Goal: Task Accomplishment & Management: Complete application form

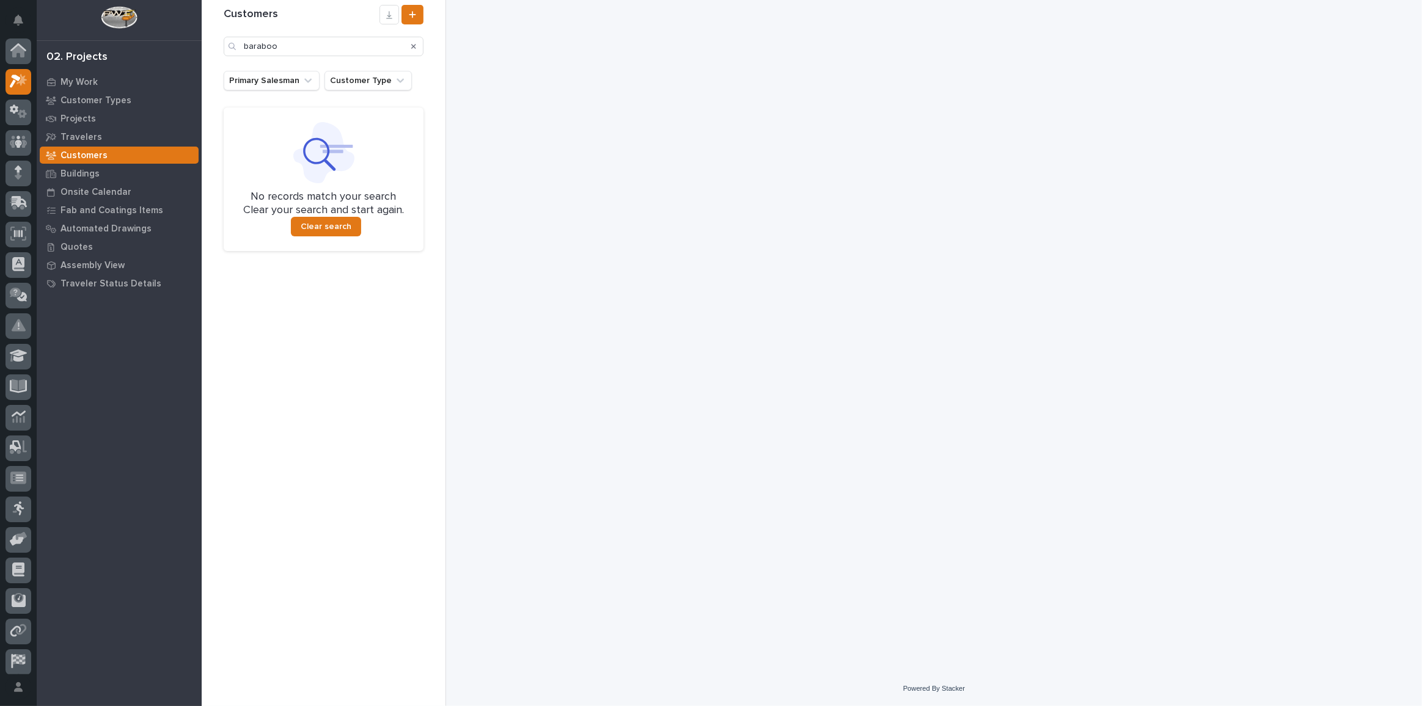
scroll to position [30, 0]
click at [85, 79] on p "My Work" at bounding box center [78, 82] width 37 height 11
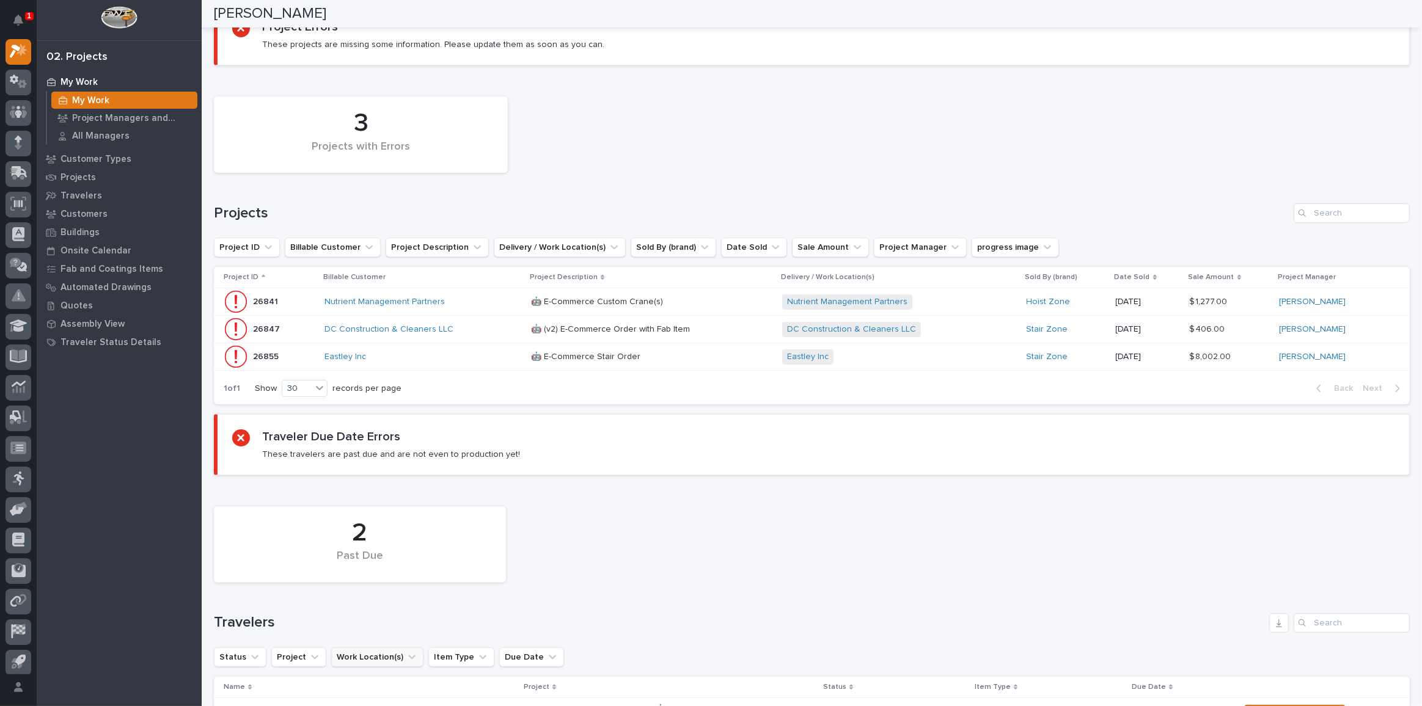
scroll to position [236, 0]
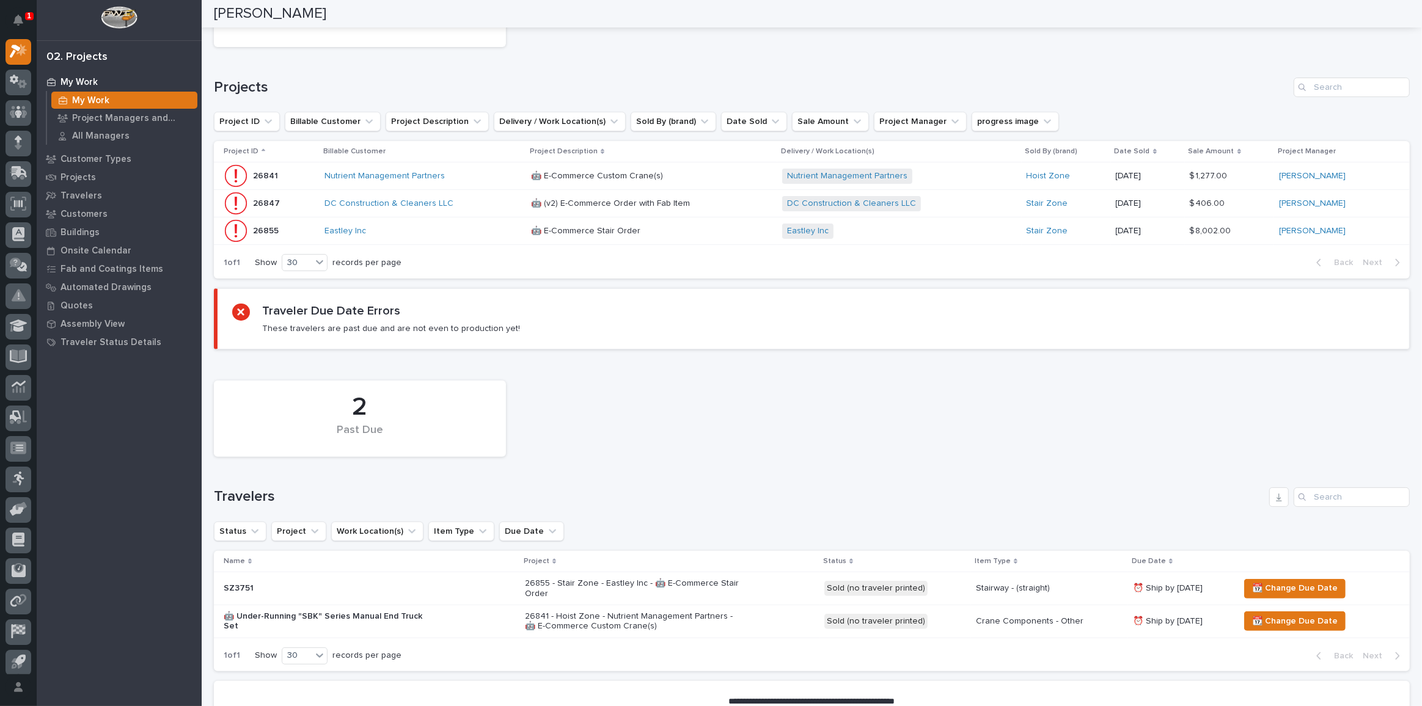
click at [465, 178] on div "Nutrient Management Partners" at bounding box center [422, 176] width 197 height 10
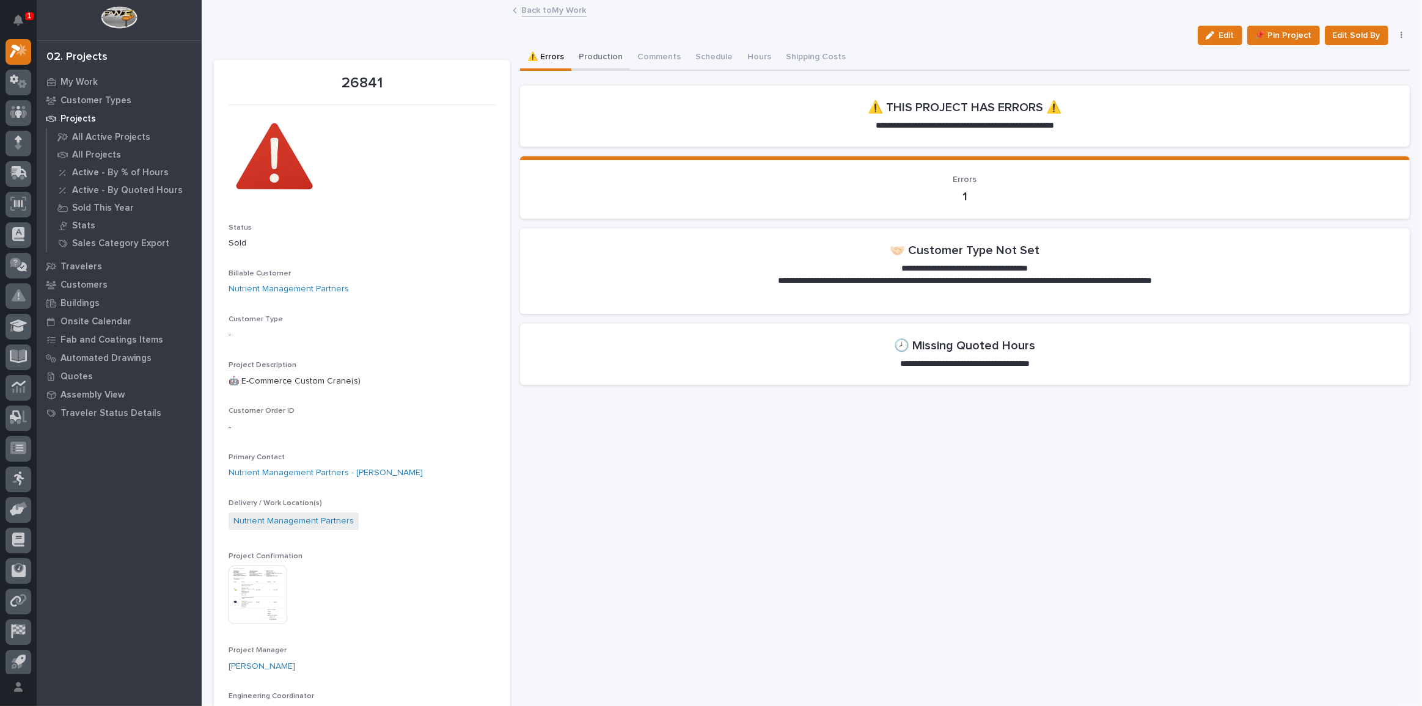
click at [601, 55] on button "Production" at bounding box center [600, 58] width 59 height 26
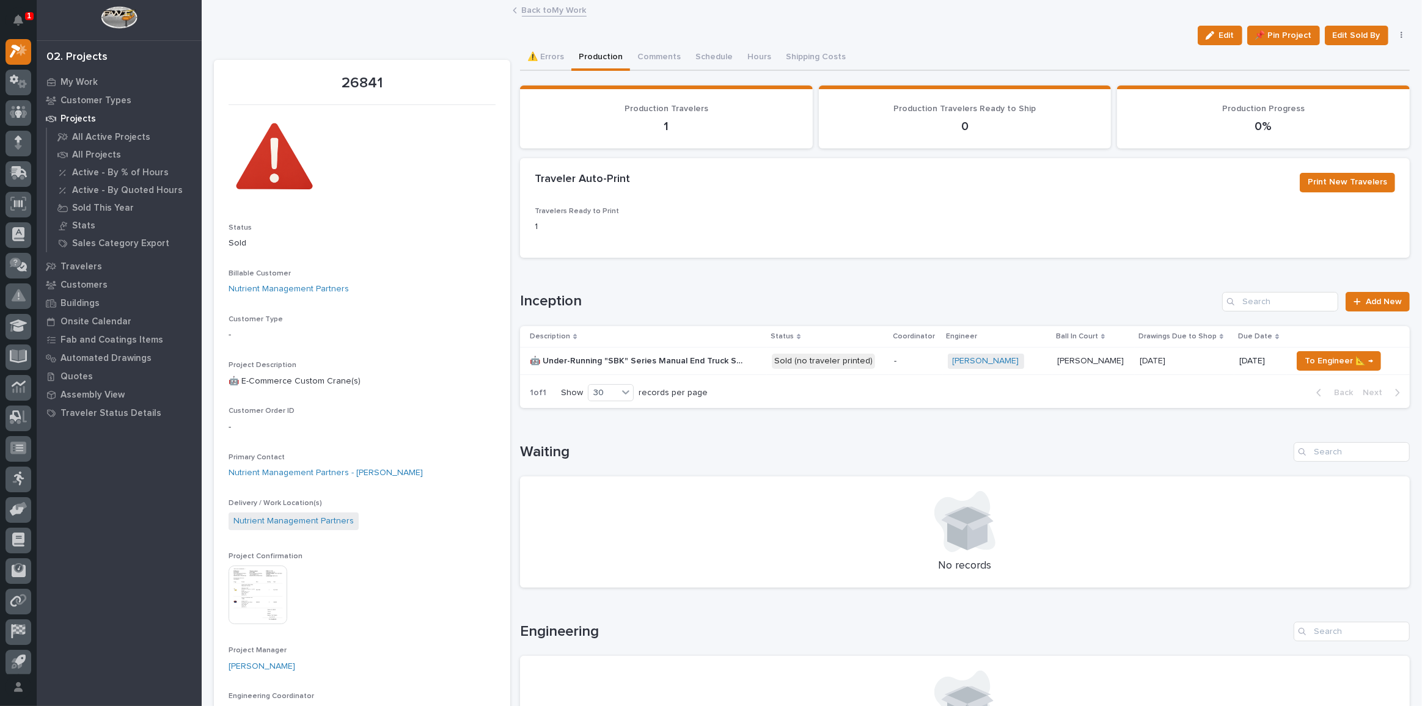
click at [756, 364] on div "🤖 Under-Running "SBK" Series Manual End Truck Set 🤖 Under-Running "SBK" Series …" at bounding box center [646, 361] width 232 height 20
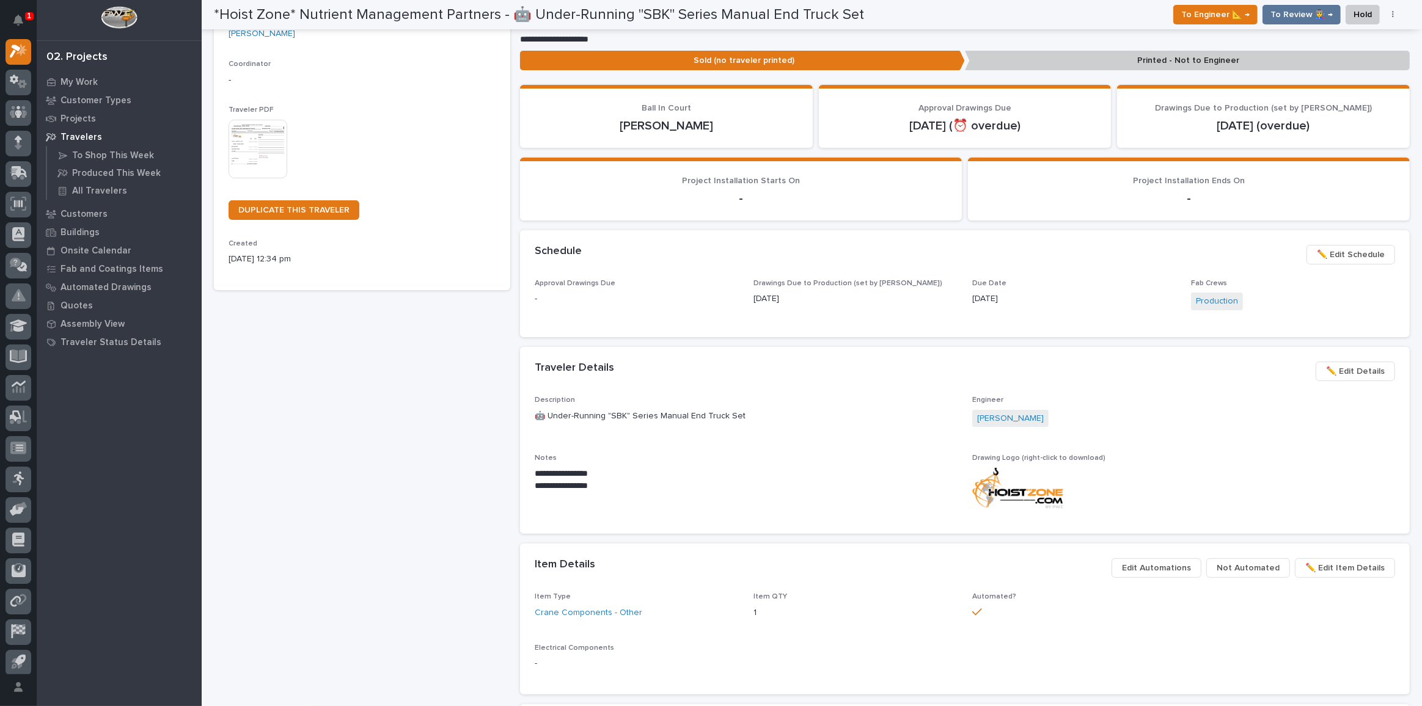
scroll to position [222, 0]
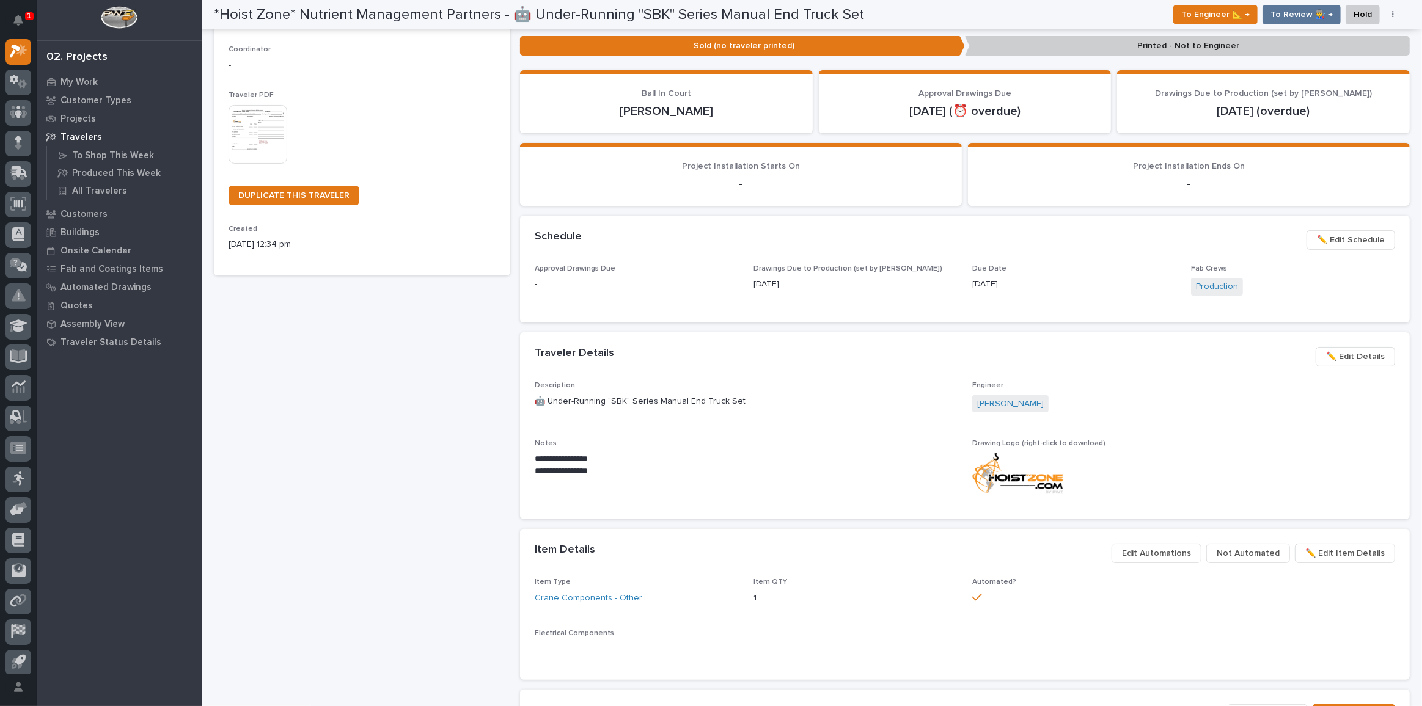
click at [1355, 239] on span "✏️ Edit Schedule" at bounding box center [1351, 240] width 68 height 15
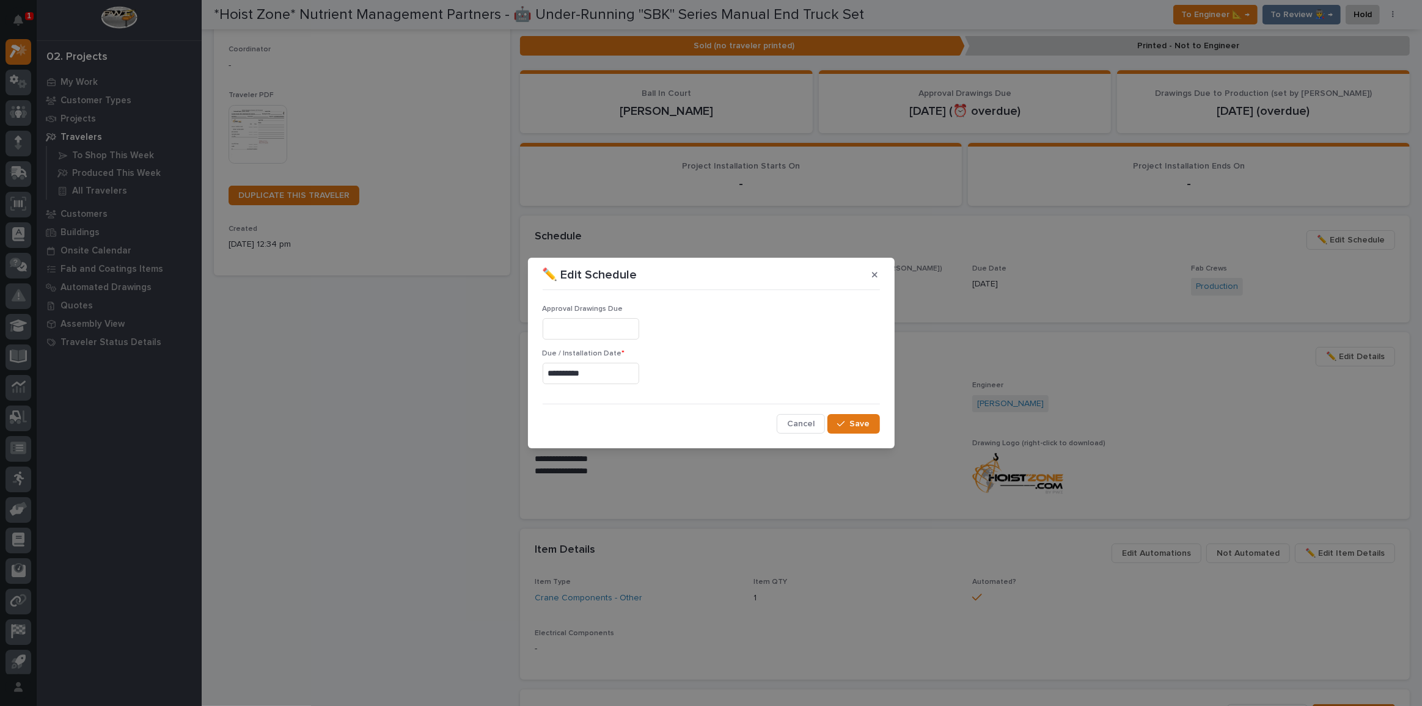
click at [637, 382] on input "**********" at bounding box center [591, 373] width 97 height 21
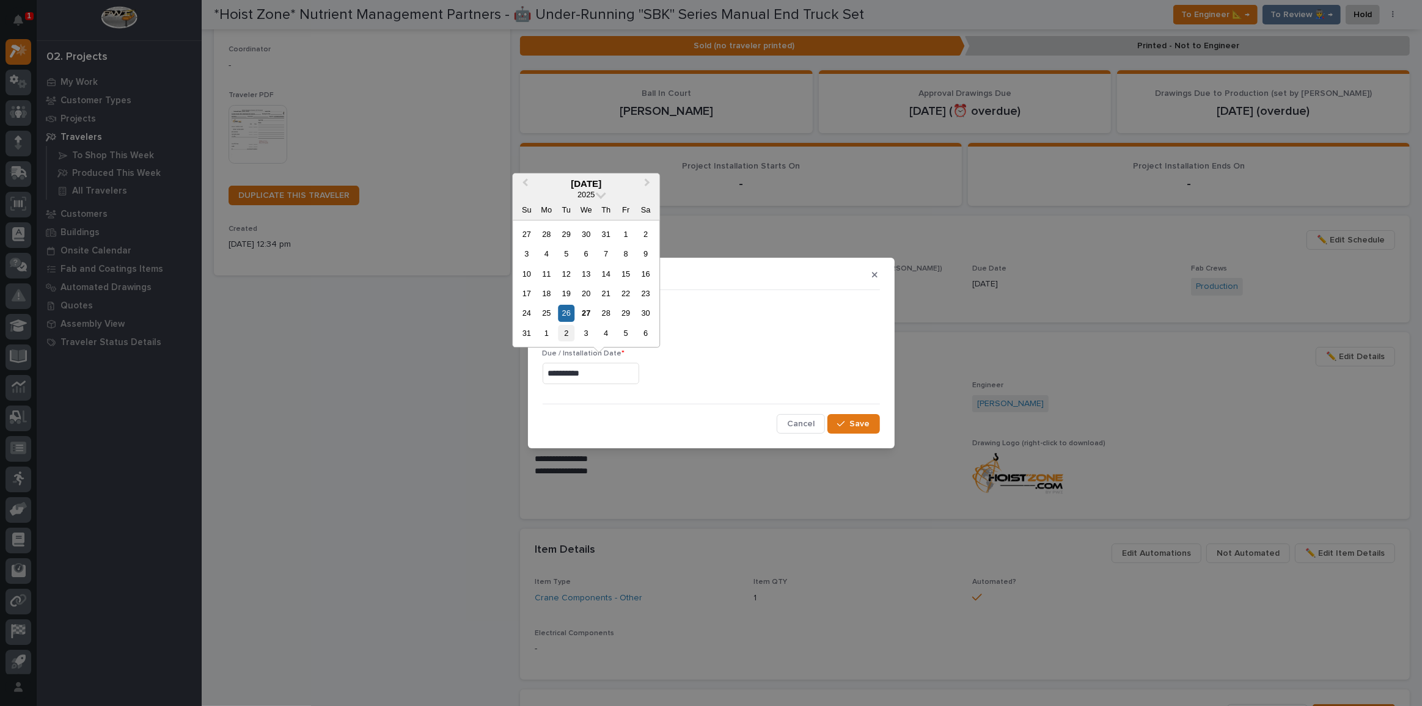
click at [570, 335] on div "2" at bounding box center [566, 333] width 16 height 16
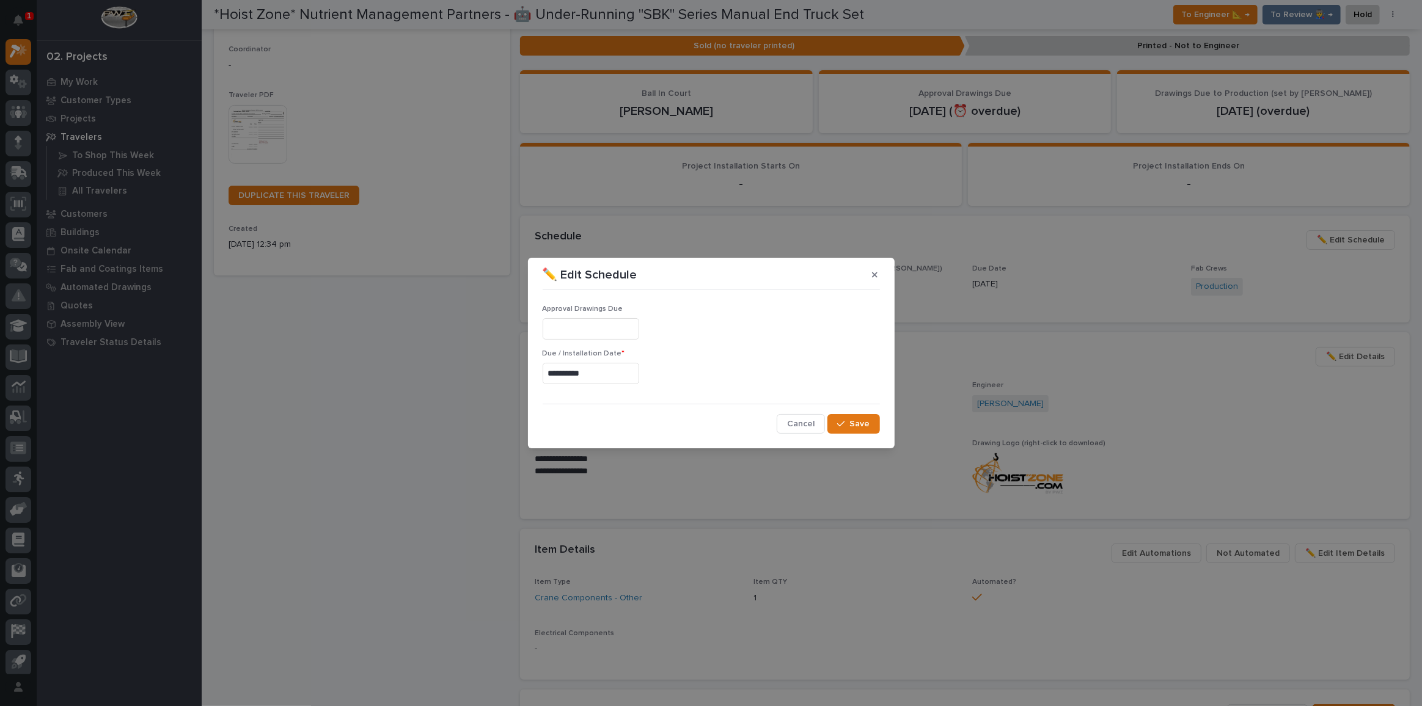
type input "**********"
click at [851, 427] on span "Save" at bounding box center [860, 424] width 20 height 11
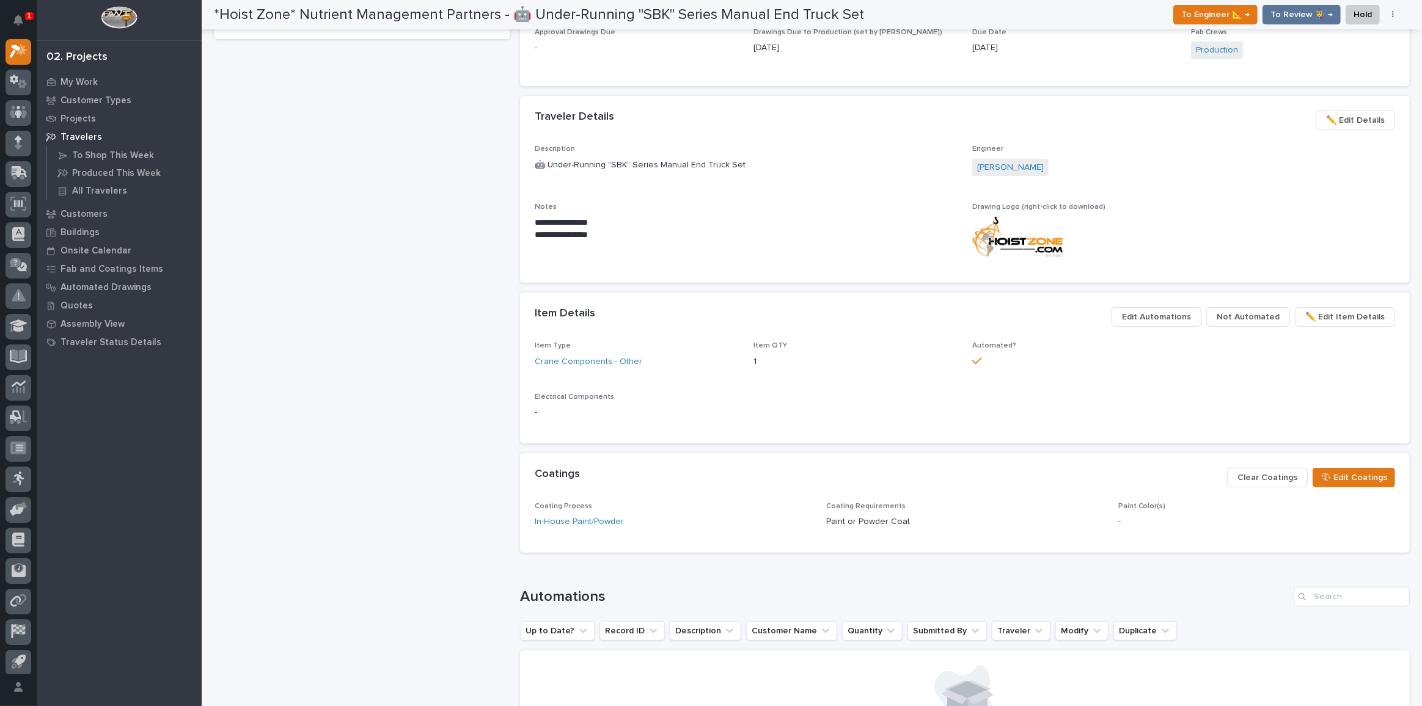
scroll to position [444, 0]
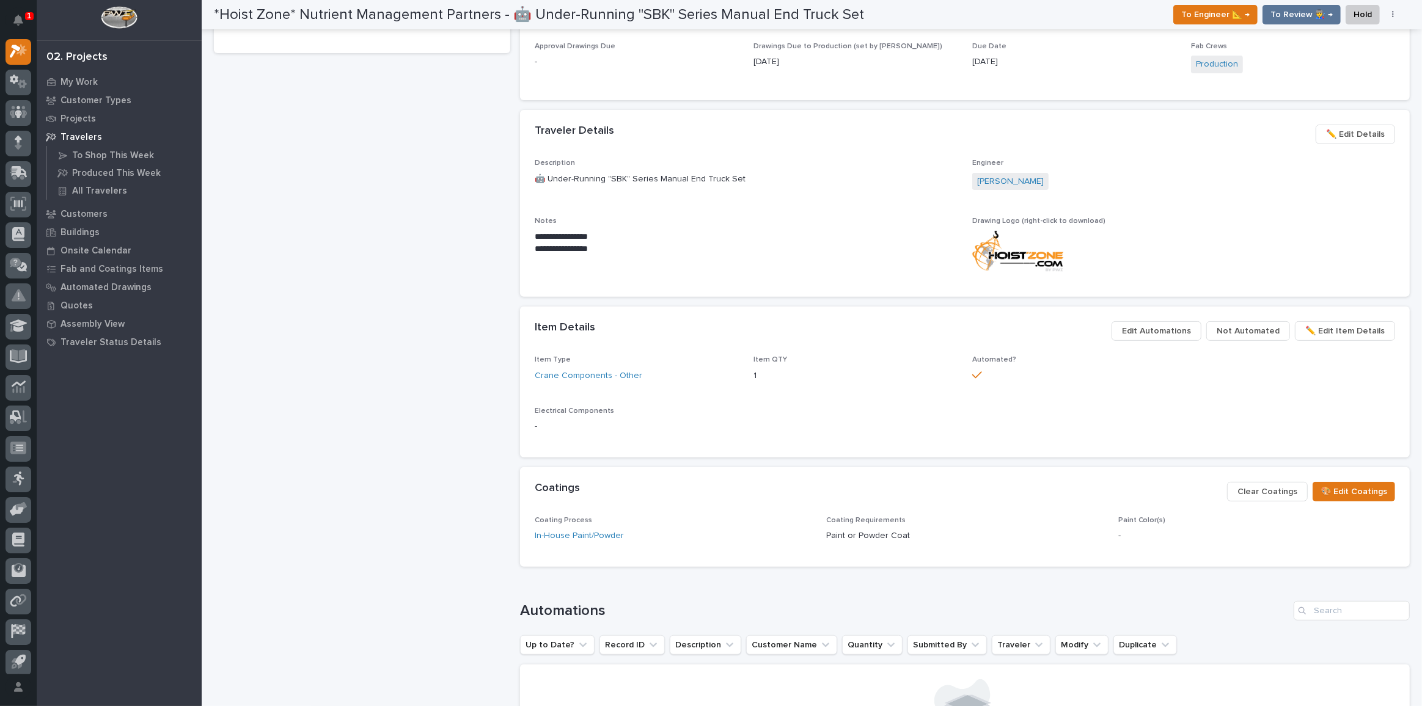
click at [1352, 137] on span "✏️ Edit Details" at bounding box center [1355, 134] width 59 height 15
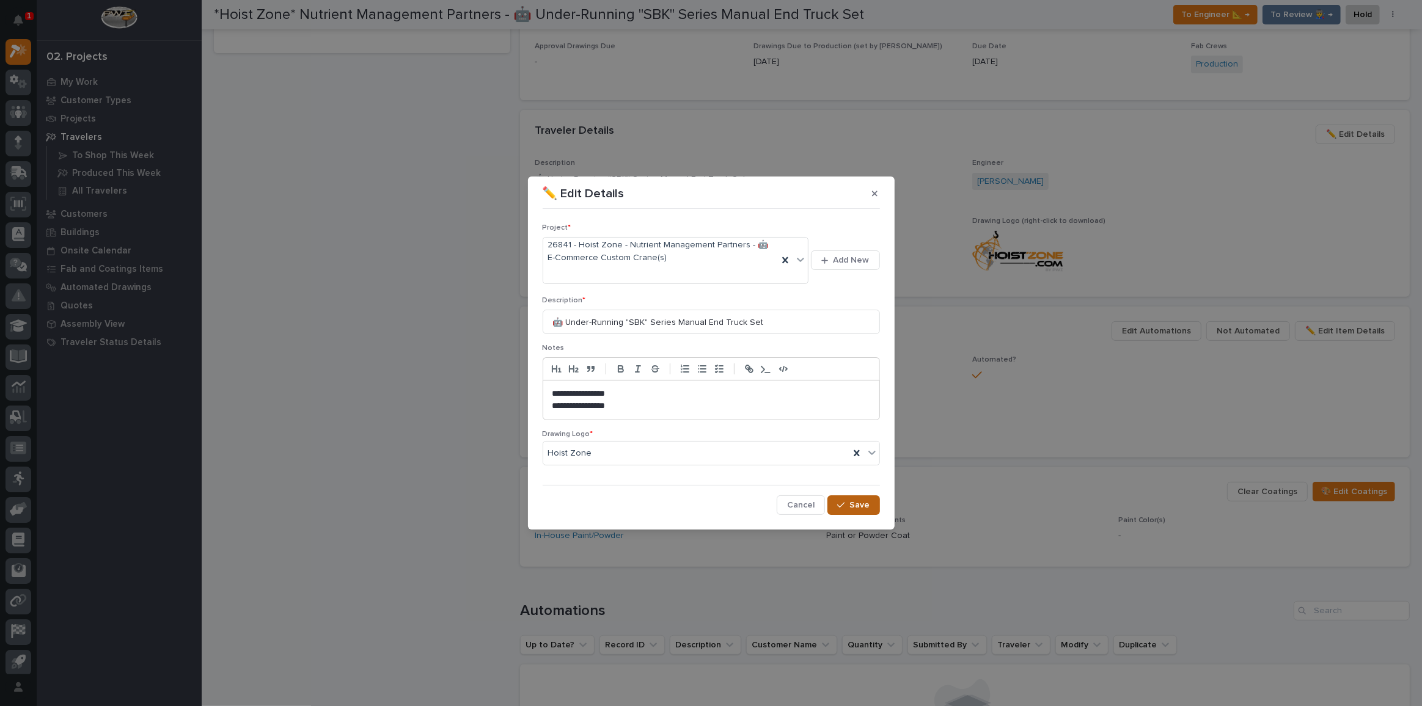
click at [865, 507] on span "Save" at bounding box center [860, 505] width 20 height 11
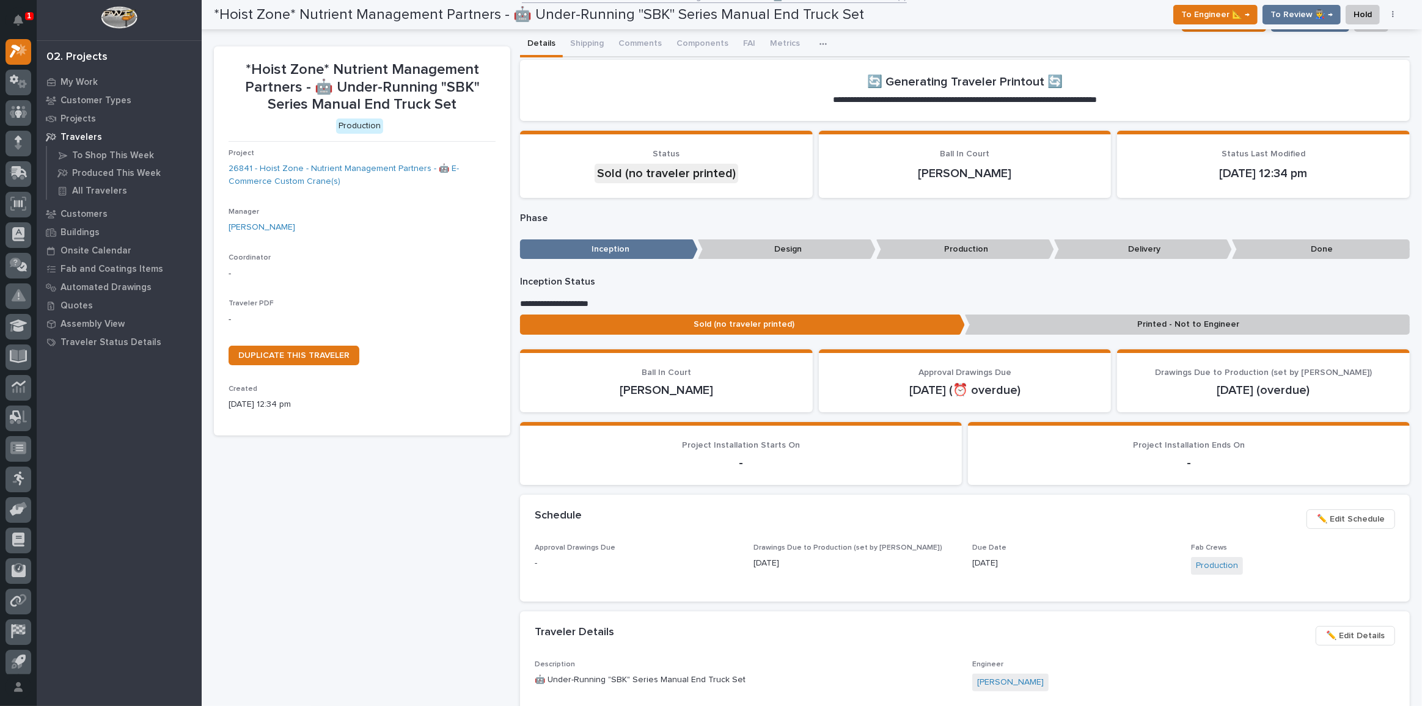
scroll to position [0, 0]
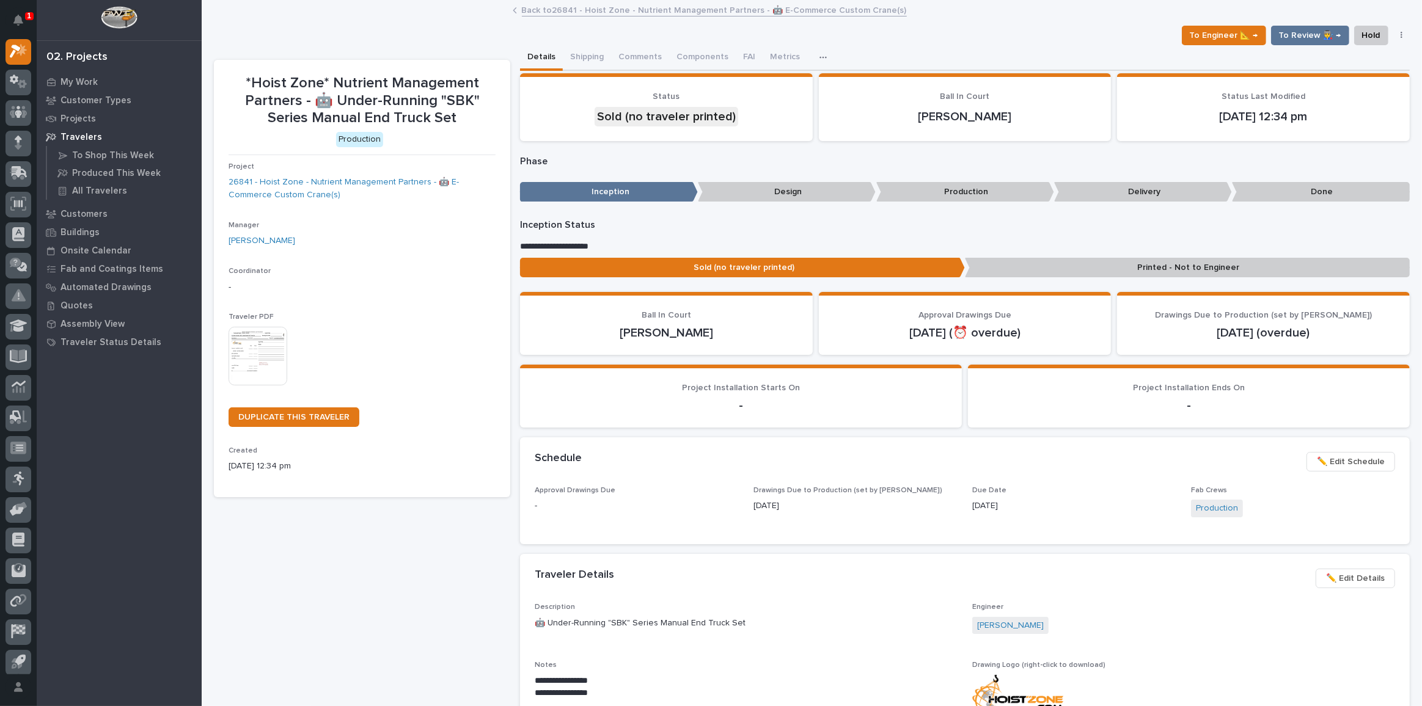
click at [272, 351] on img at bounding box center [258, 356] width 59 height 59
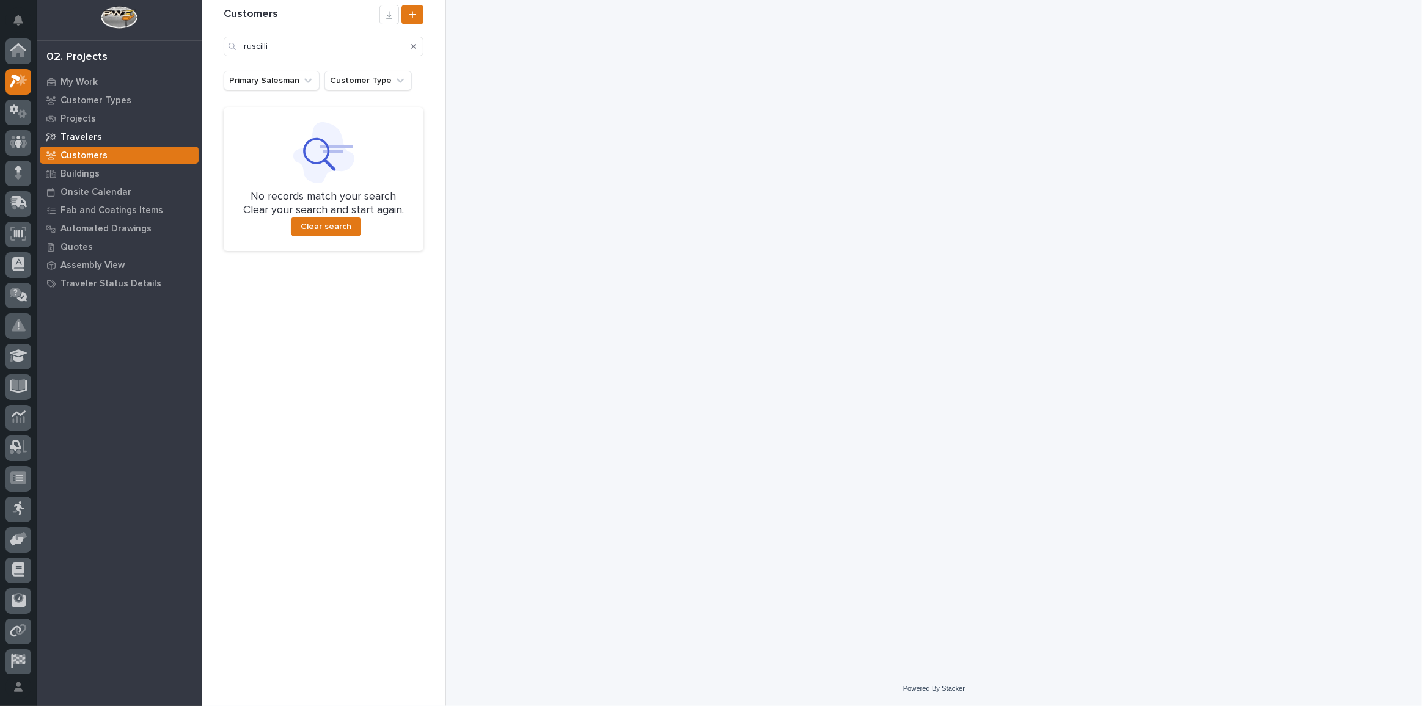
scroll to position [30, 0]
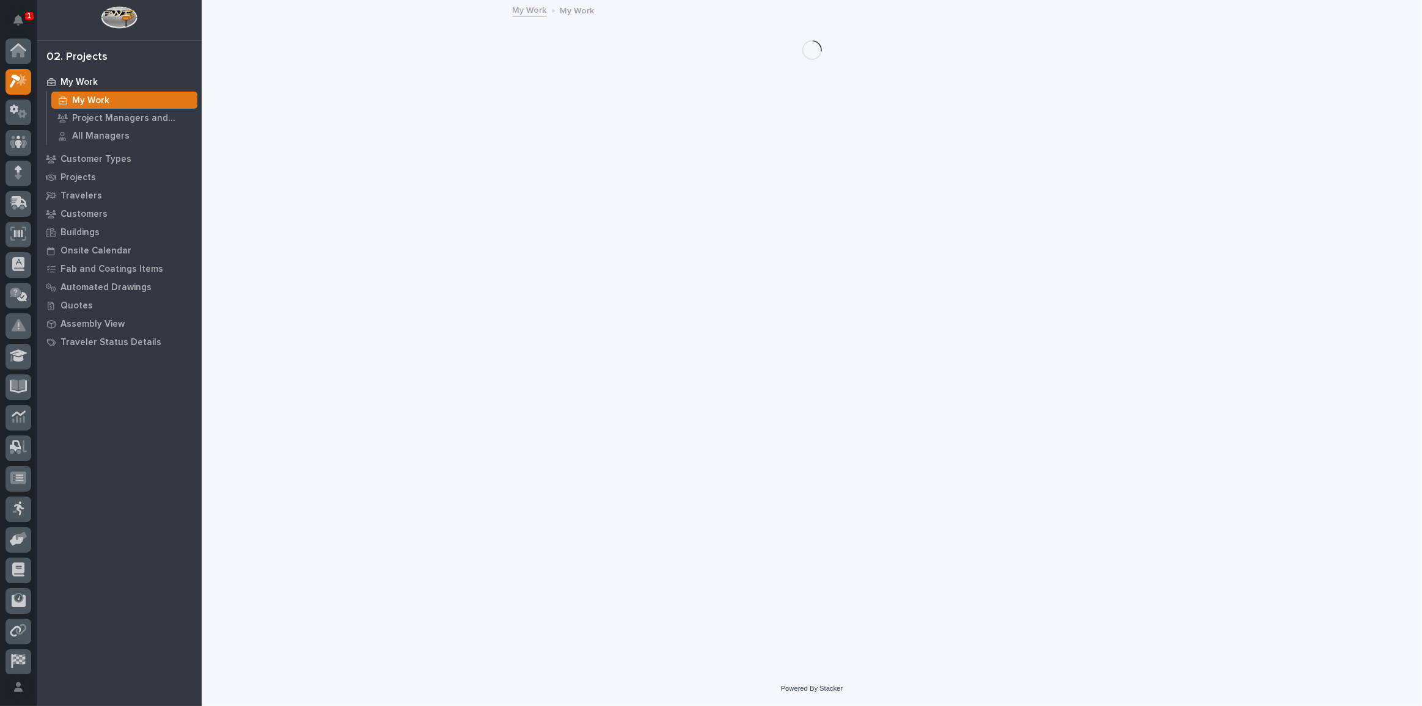
scroll to position [30, 0]
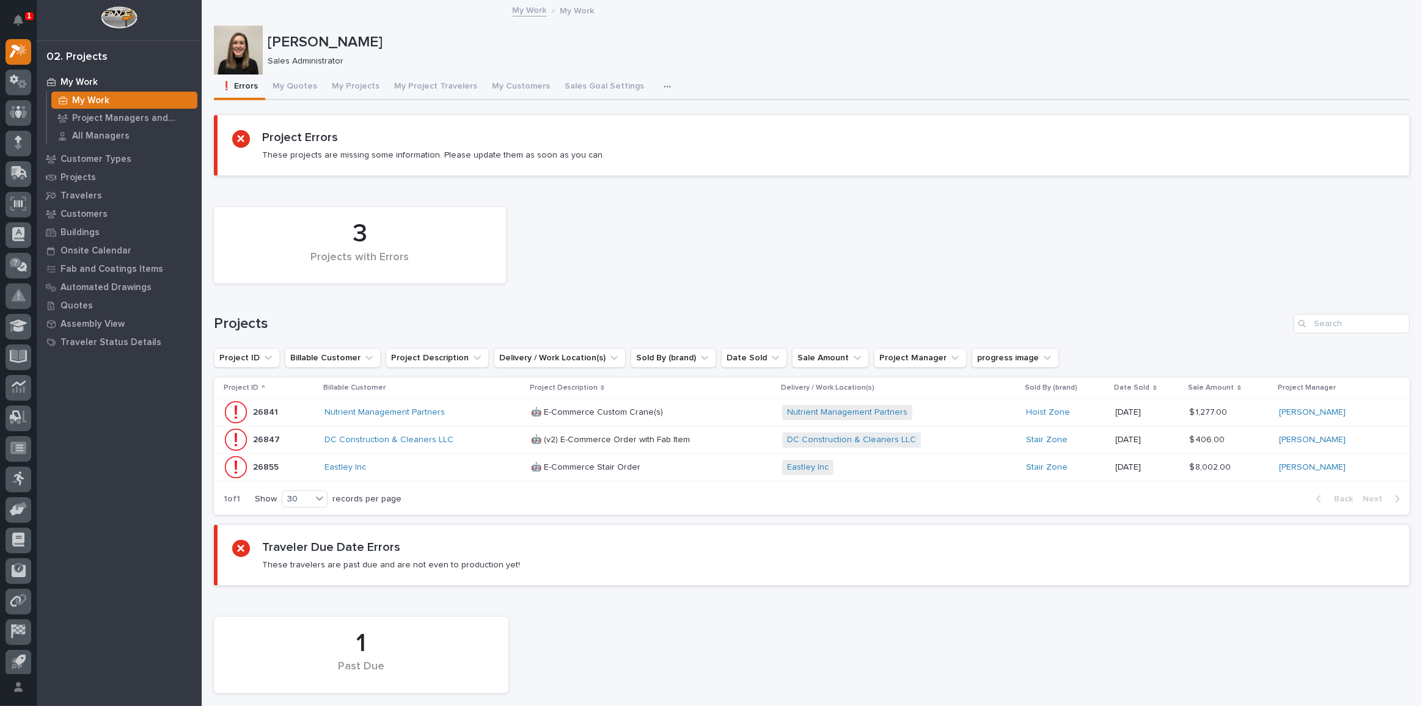
click at [494, 417] on div "Nutrient Management Partners" at bounding box center [422, 413] width 197 height 20
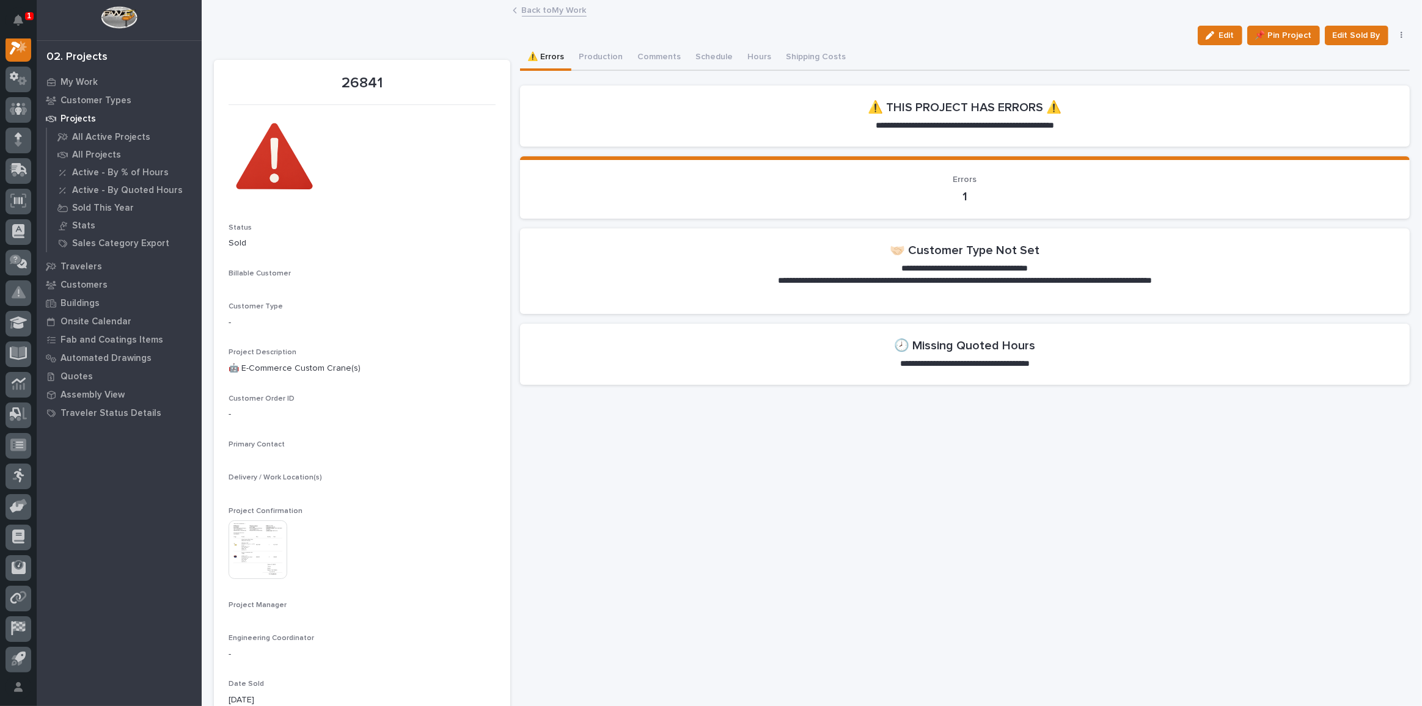
scroll to position [30, 0]
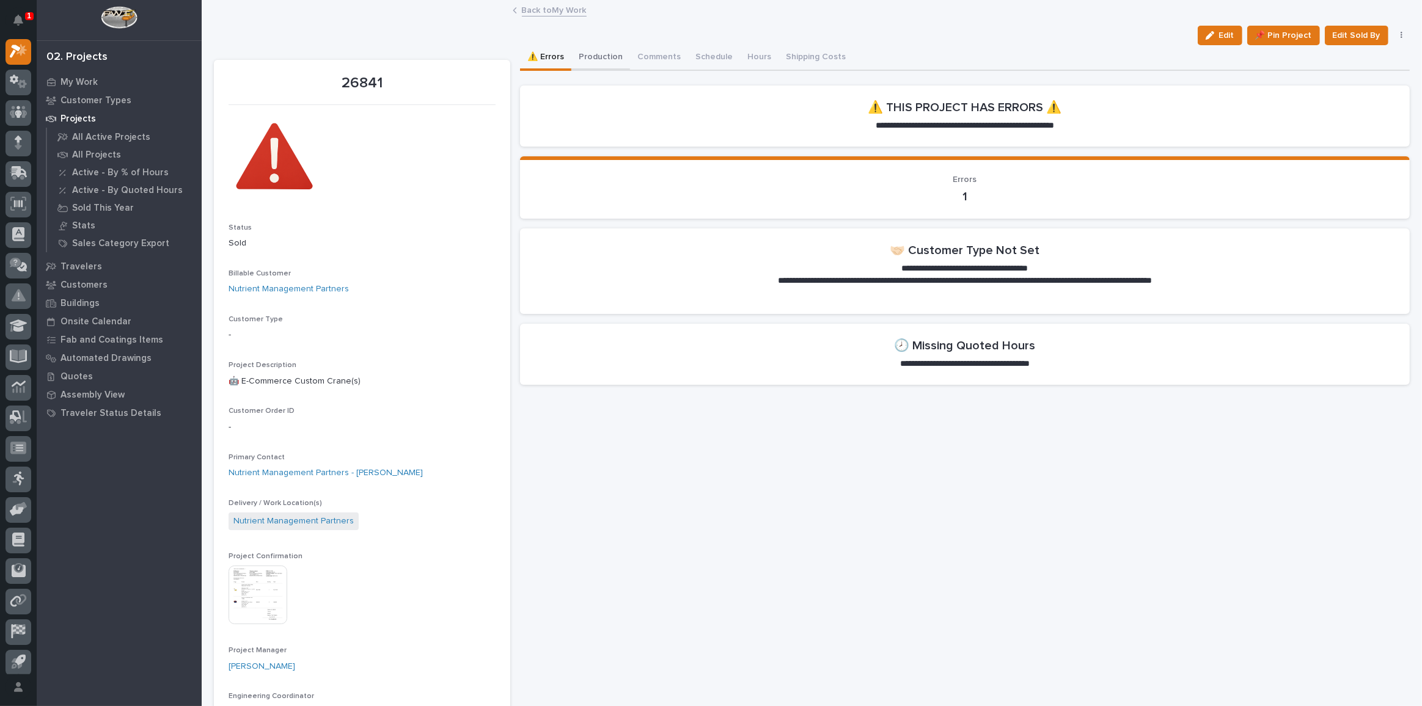
click at [601, 64] on button "Production" at bounding box center [600, 58] width 59 height 26
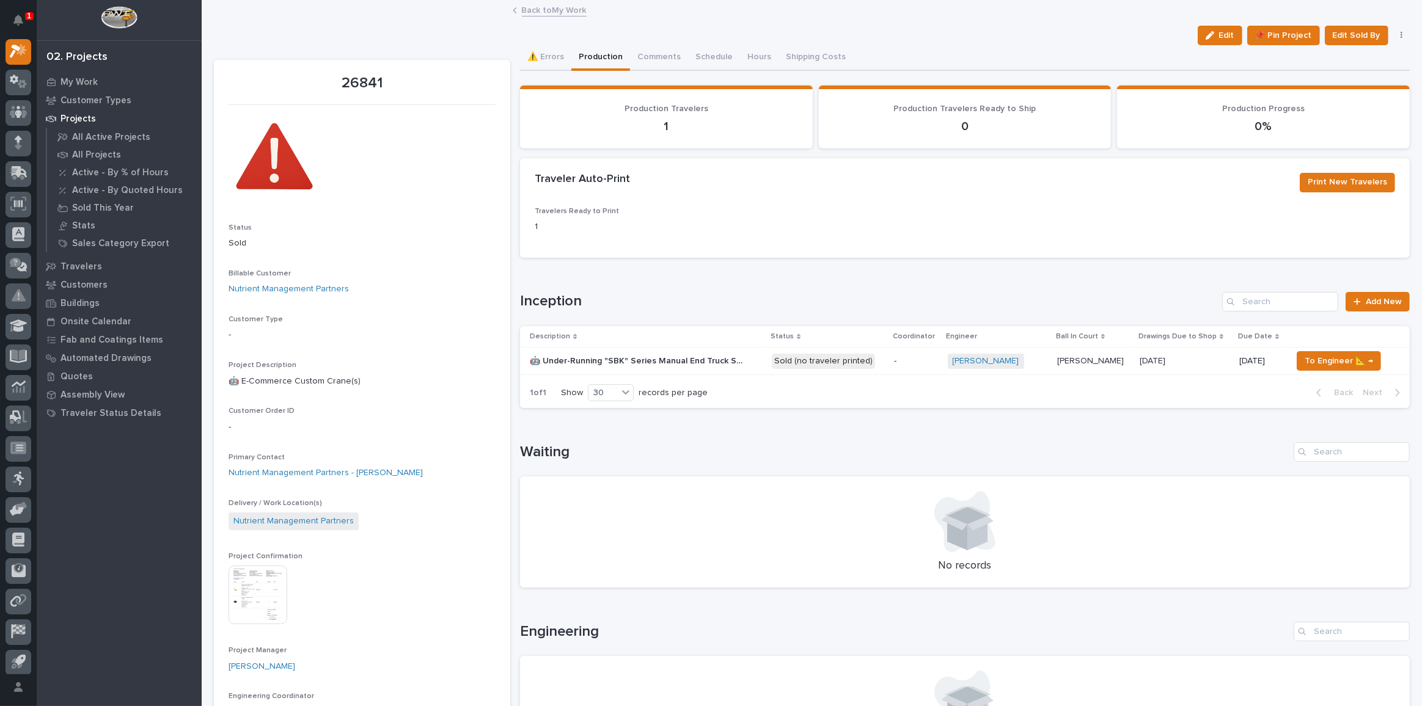
click at [751, 364] on div "🤖 Under-Running "SBK" Series Manual End Truck Set 🤖 Under-Running "SBK" Series …" at bounding box center [646, 361] width 232 height 20
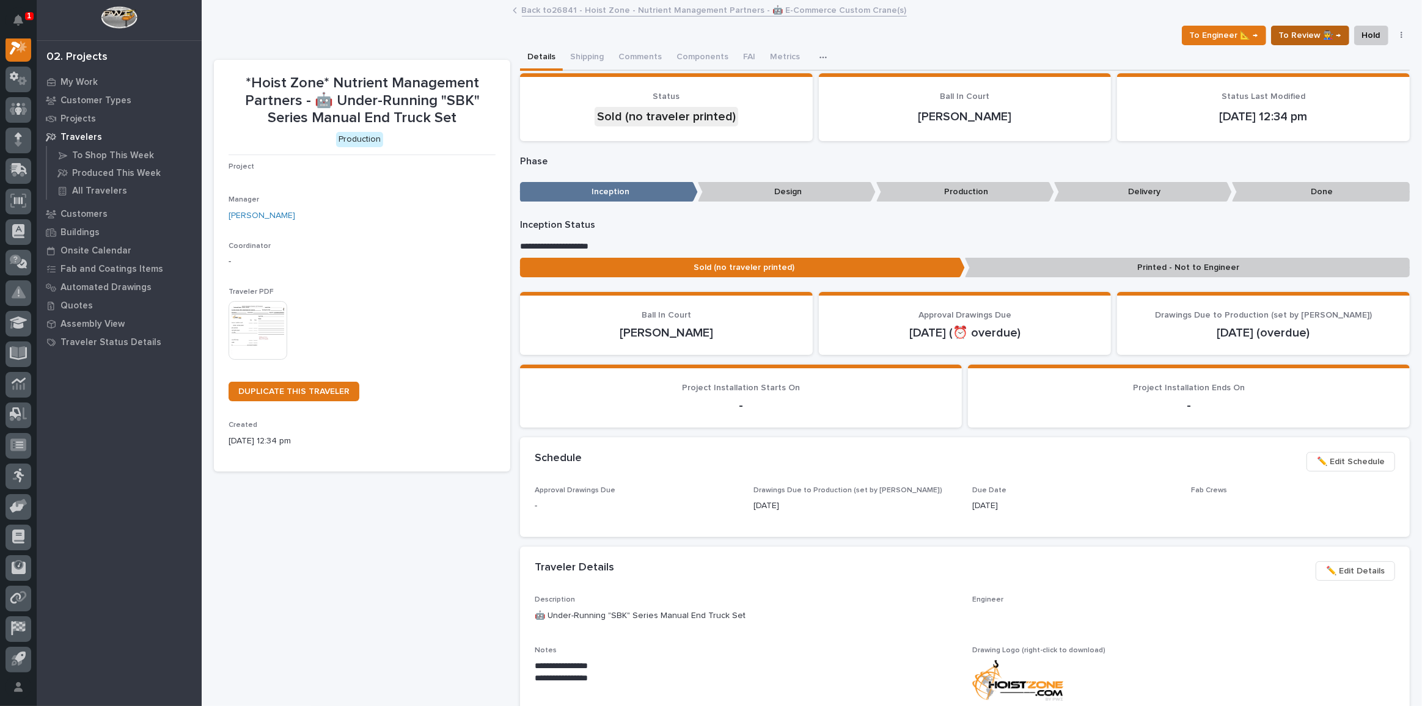
scroll to position [30, 0]
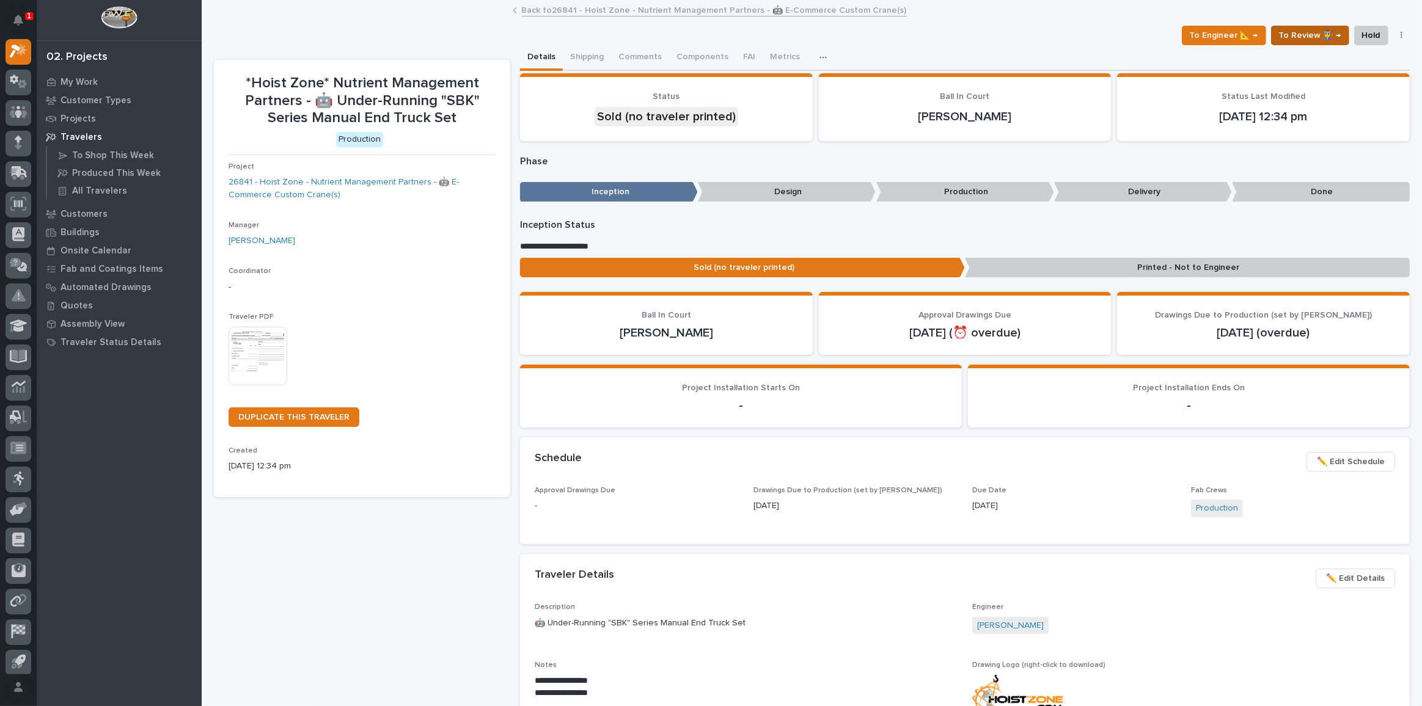
click at [1289, 34] on span "To Review 👨‍🏭 →" at bounding box center [1310, 35] width 62 height 15
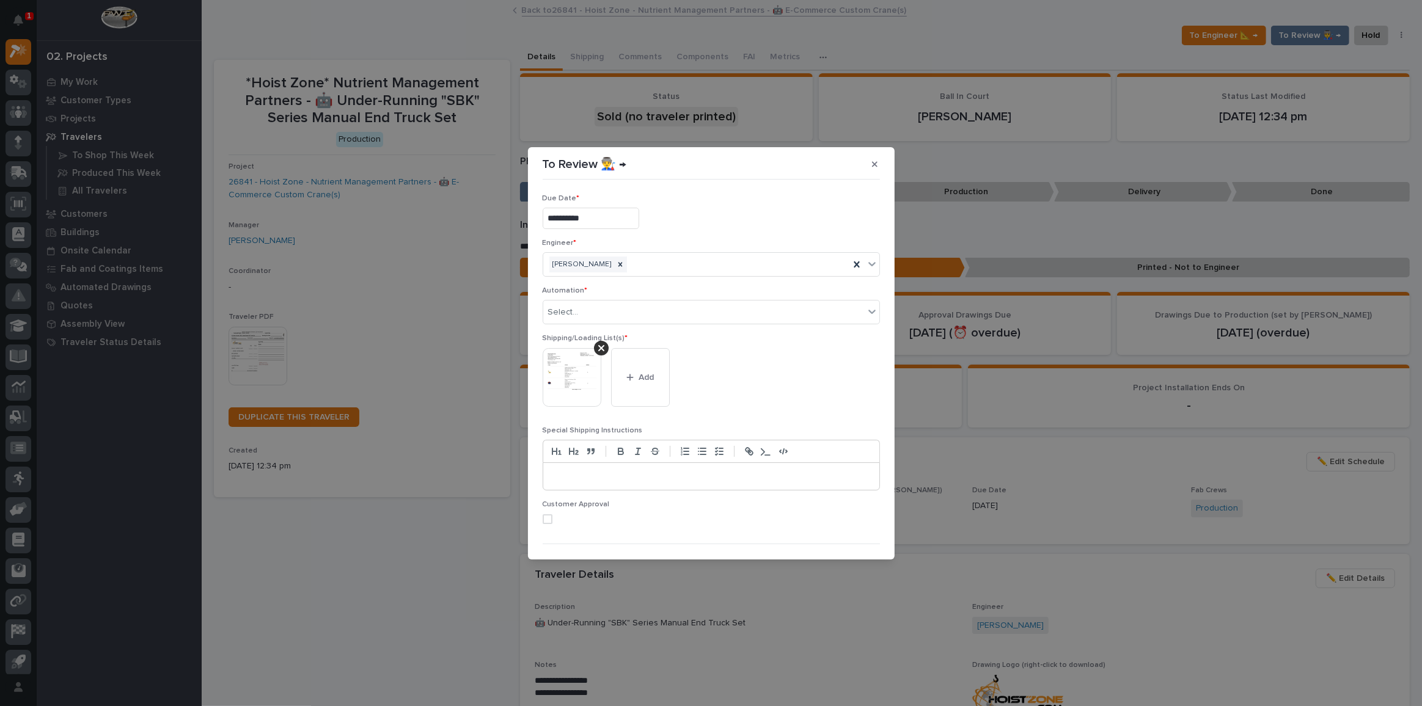
click at [582, 392] on img at bounding box center [572, 377] width 59 height 59
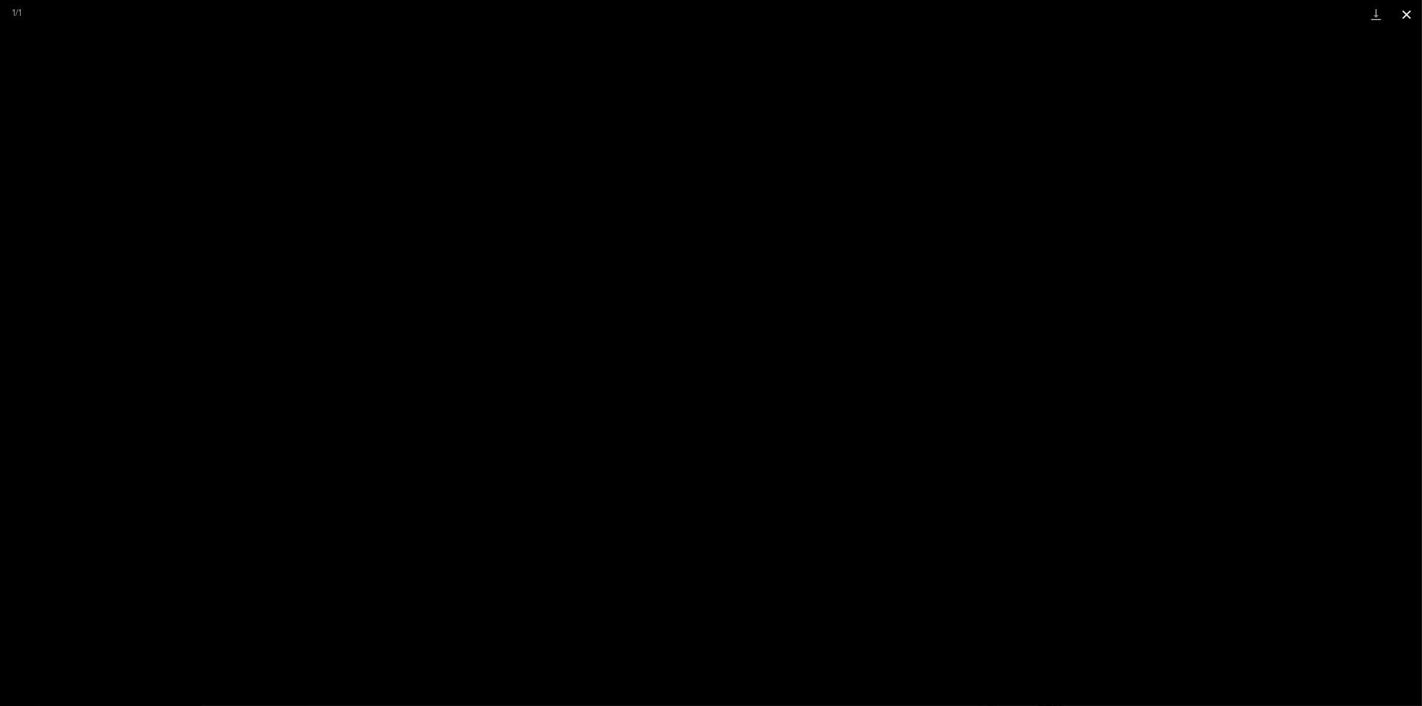
click at [1402, 13] on button "Close gallery" at bounding box center [1406, 14] width 31 height 29
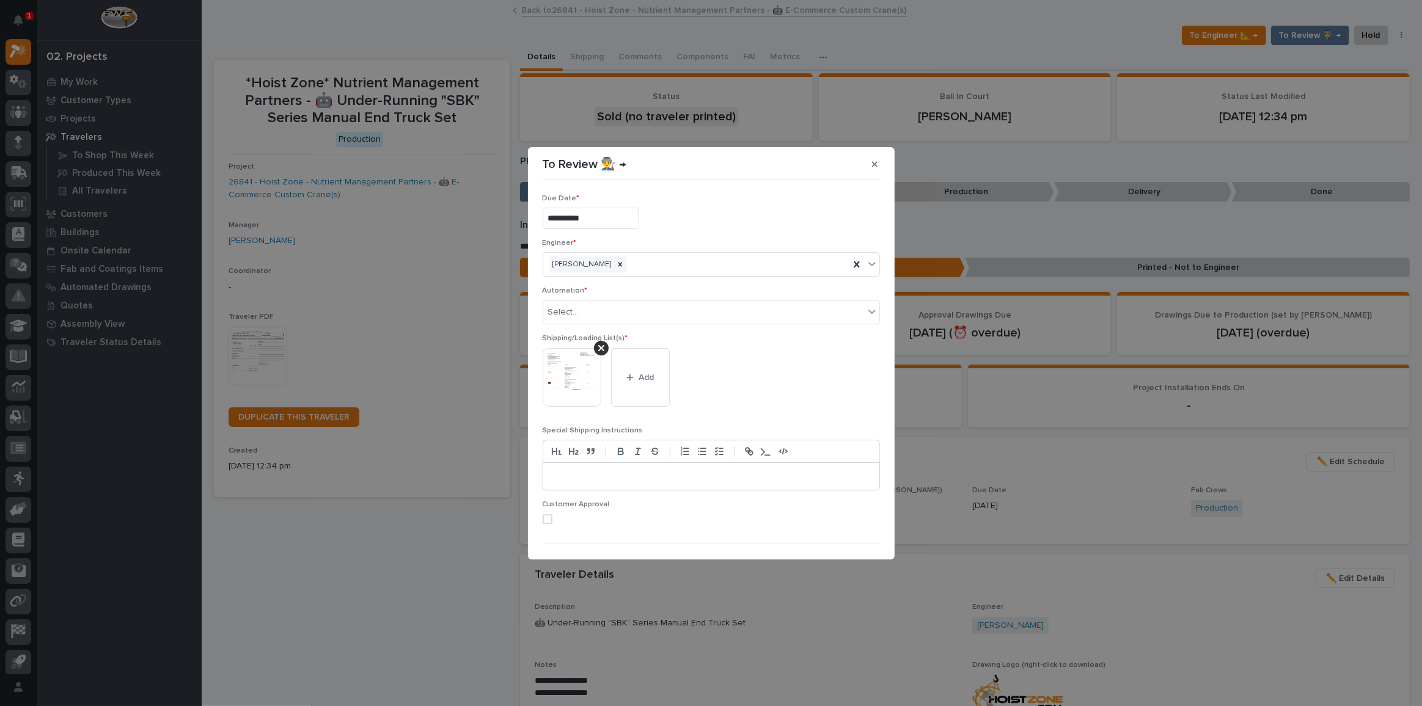
click at [671, 372] on div "This file cannot be opened Download File Add" at bounding box center [711, 382] width 337 height 68
click at [654, 376] on span "Add" at bounding box center [646, 377] width 15 height 11
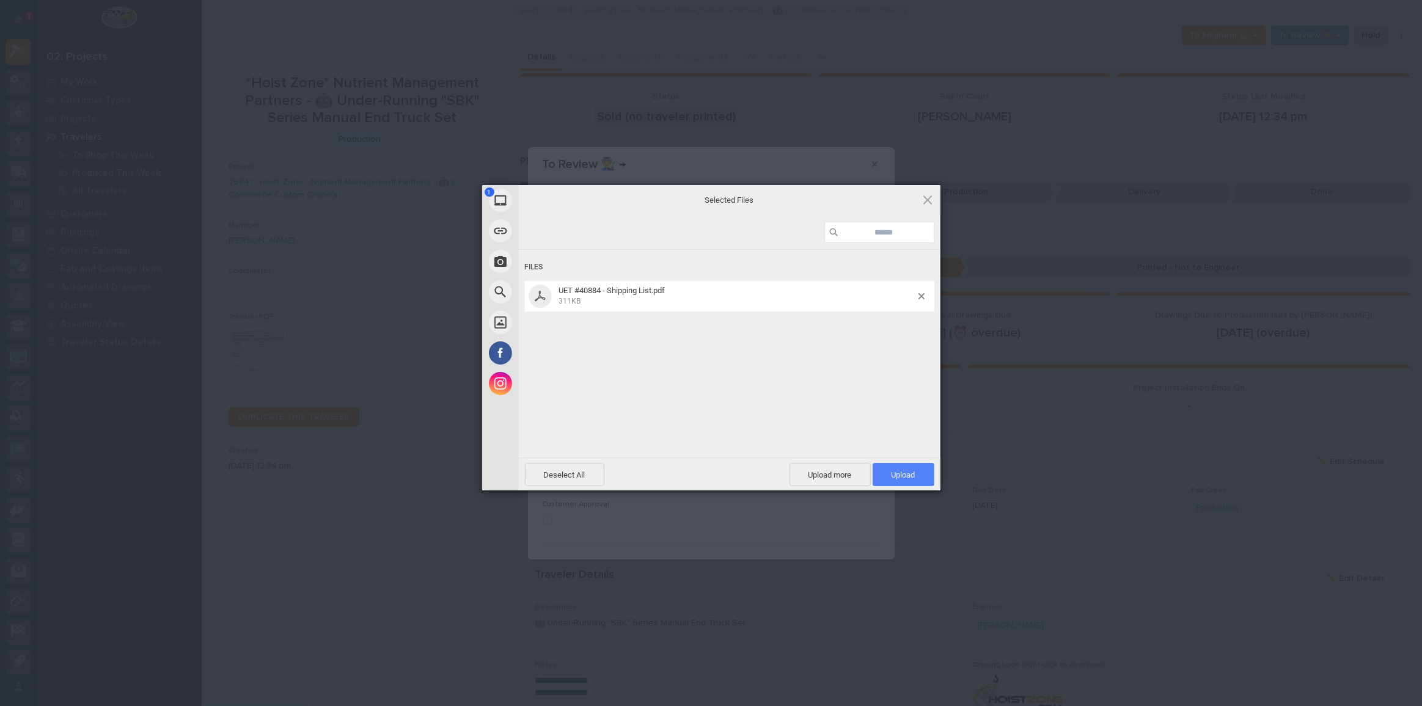
click at [904, 471] on span "Upload 1" at bounding box center [904, 475] width 24 height 9
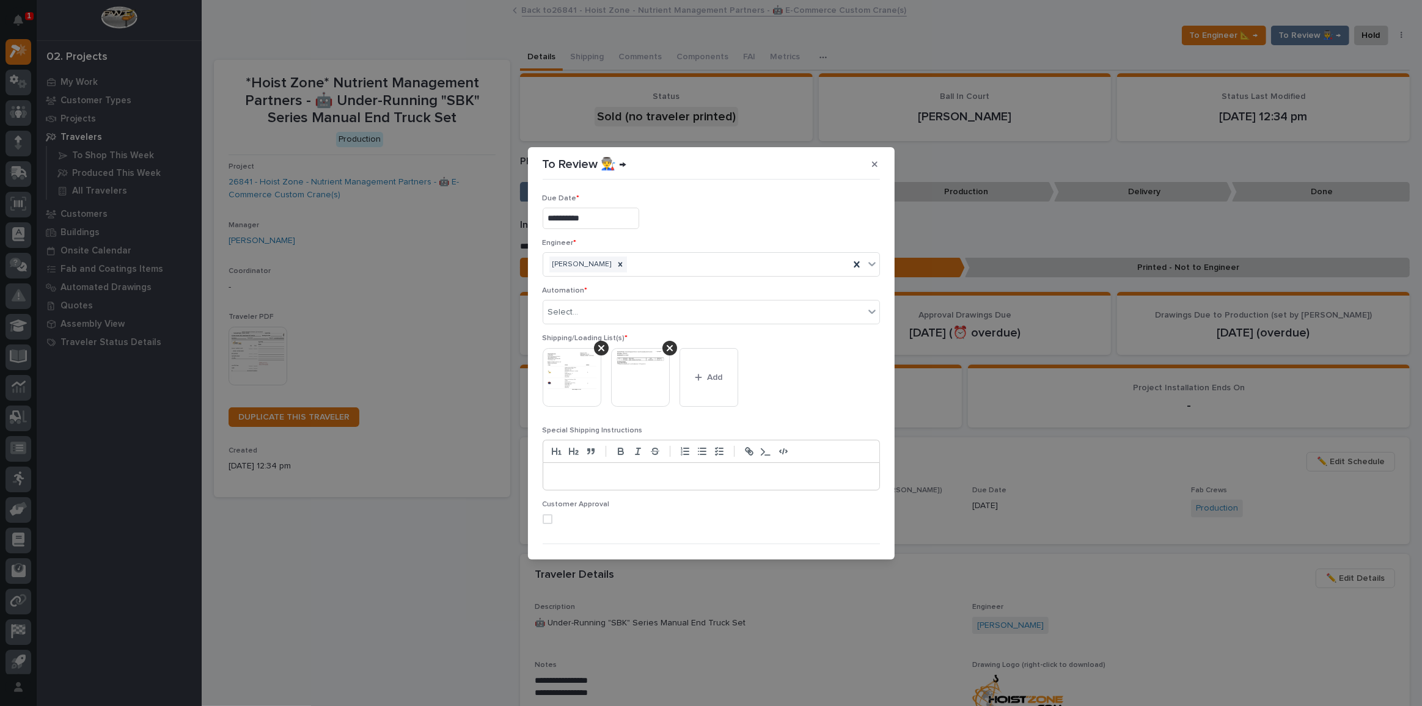
drag, startPoint x: 733, startPoint y: 387, endPoint x: 772, endPoint y: 397, distance: 40.8
click at [732, 387] on button "Add" at bounding box center [709, 377] width 59 height 59
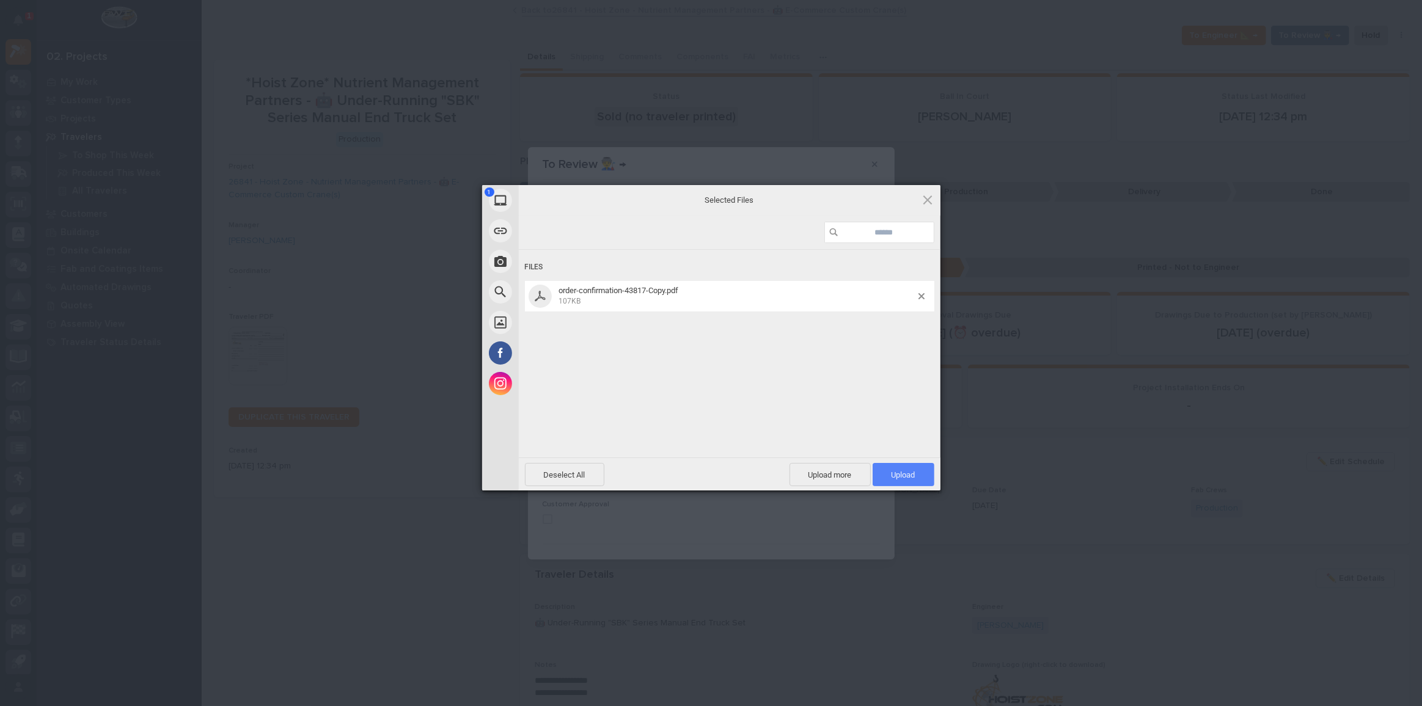
click at [902, 471] on span "Upload 1" at bounding box center [904, 475] width 24 height 9
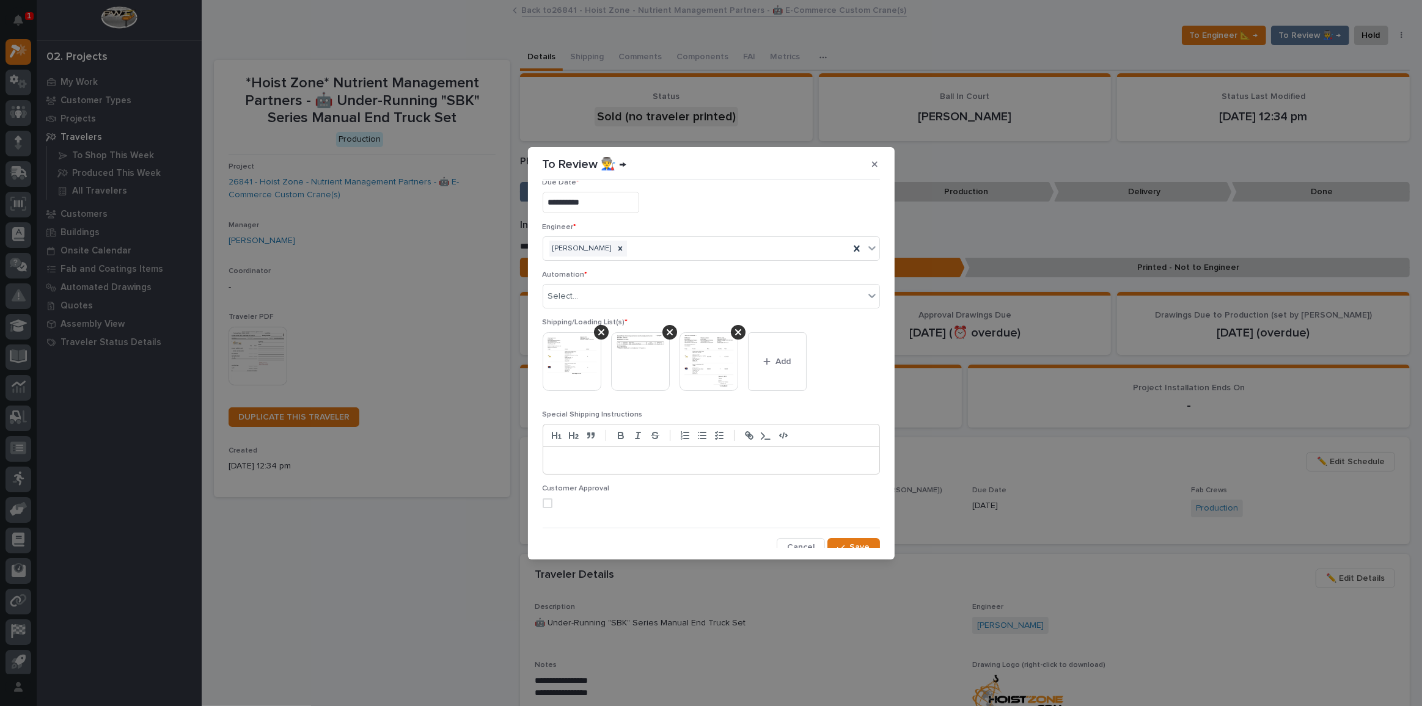
scroll to position [23, 0]
click at [851, 535] on span "Save" at bounding box center [860, 540] width 20 height 11
click at [563, 279] on div "Select..." at bounding box center [703, 289] width 321 height 20
type input "*****"
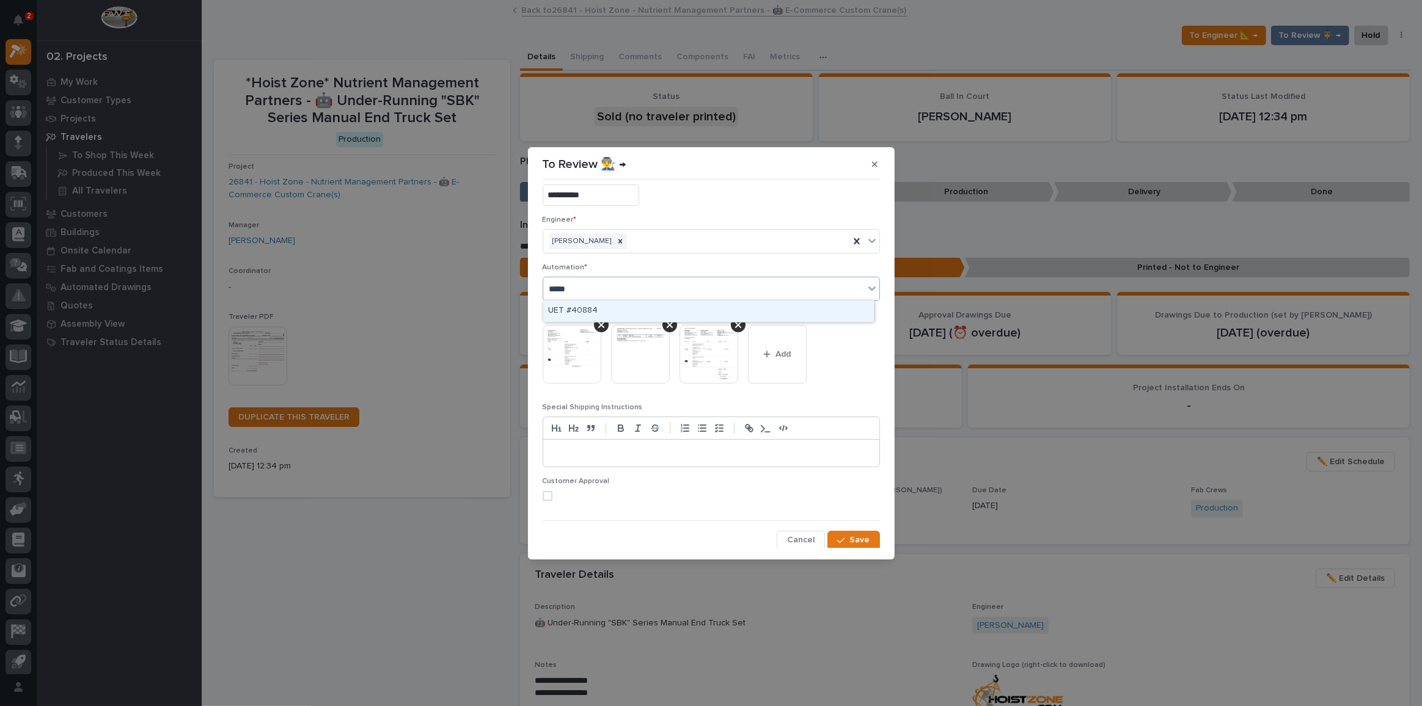
click at [642, 311] on div "UET #40884" at bounding box center [708, 311] width 331 height 21
click at [844, 533] on button "Save" at bounding box center [853, 541] width 52 height 20
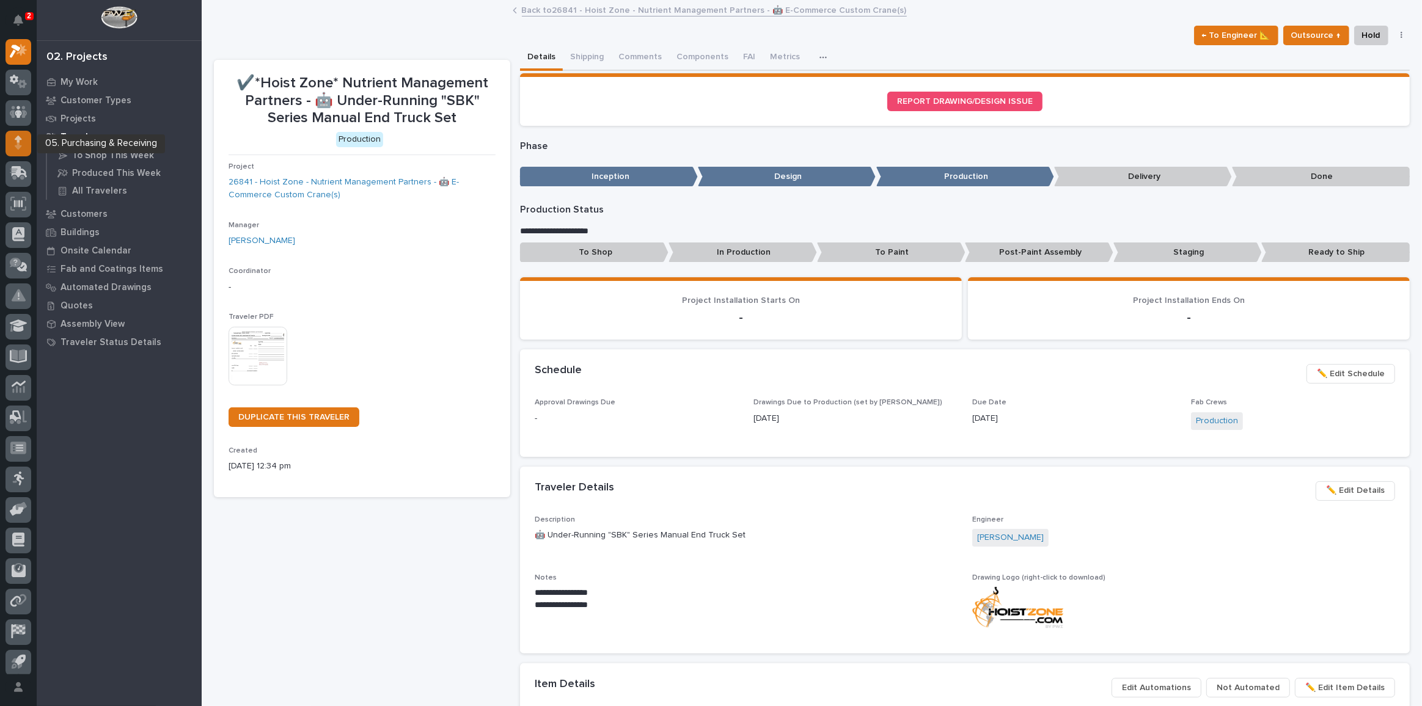
click at [22, 141] on div at bounding box center [18, 144] width 26 height 26
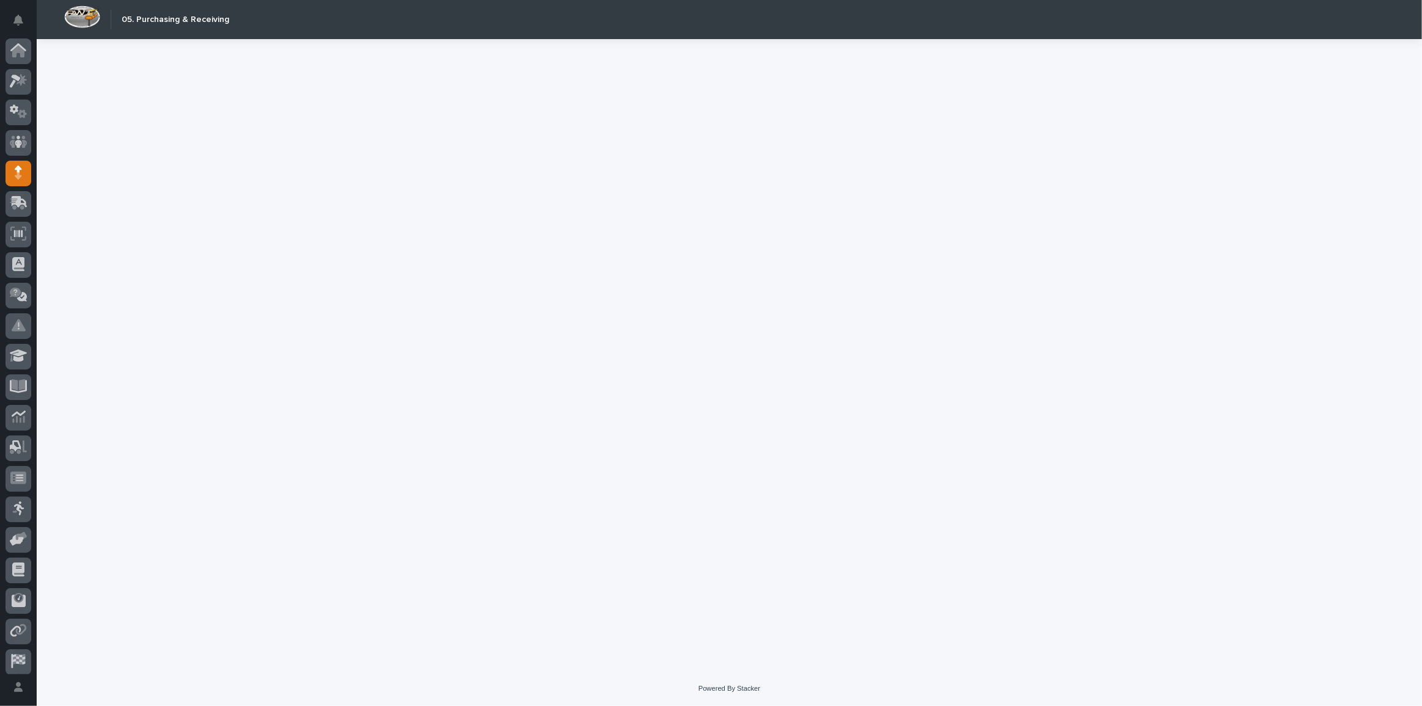
scroll to position [36, 0]
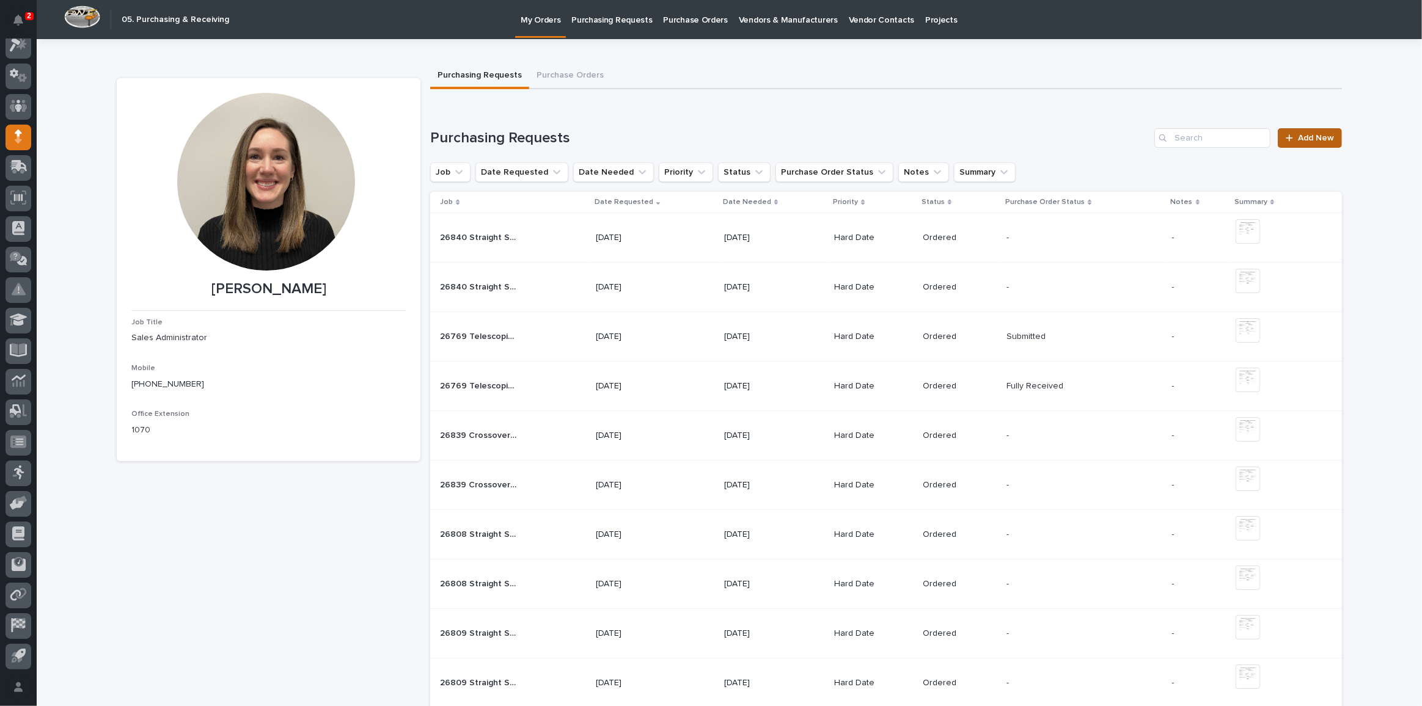
click at [1298, 144] on link "Add New" at bounding box center [1310, 138] width 64 height 20
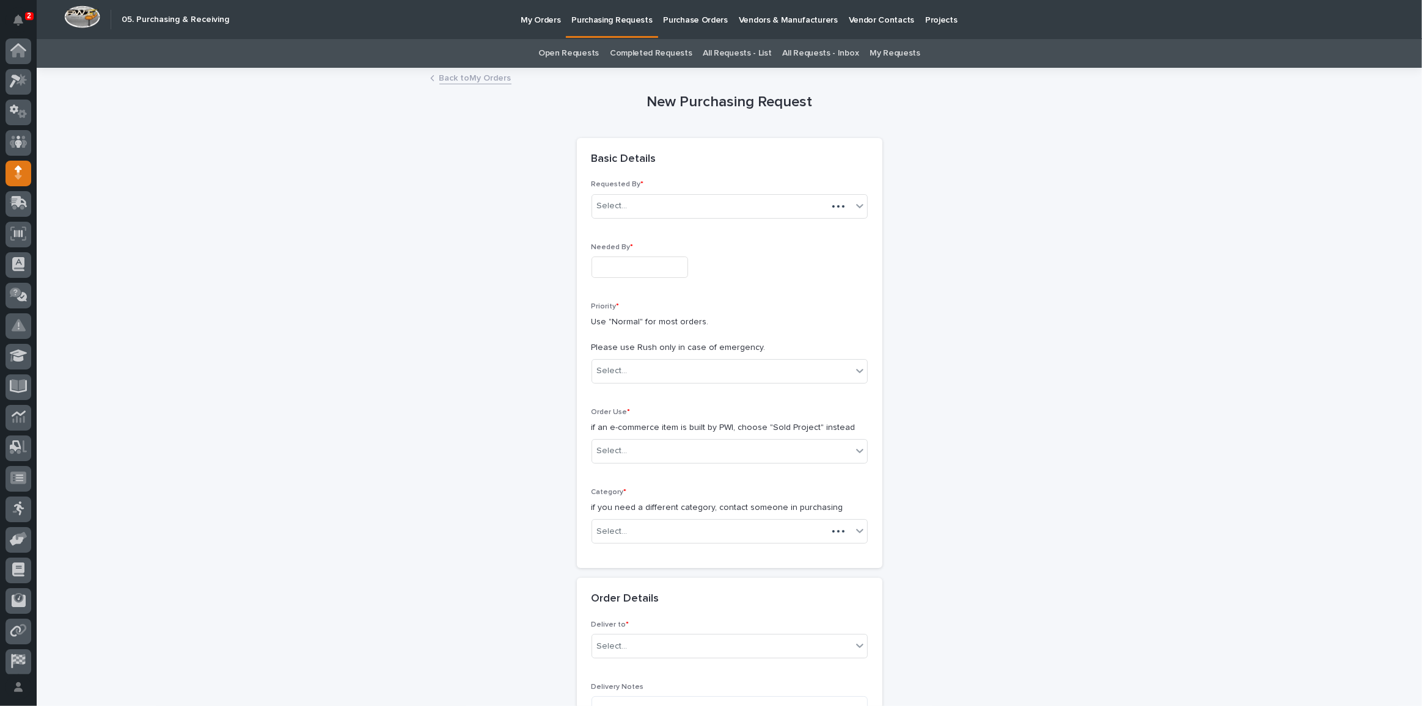
scroll to position [36, 0]
click at [653, 262] on input "text" at bounding box center [640, 267] width 97 height 21
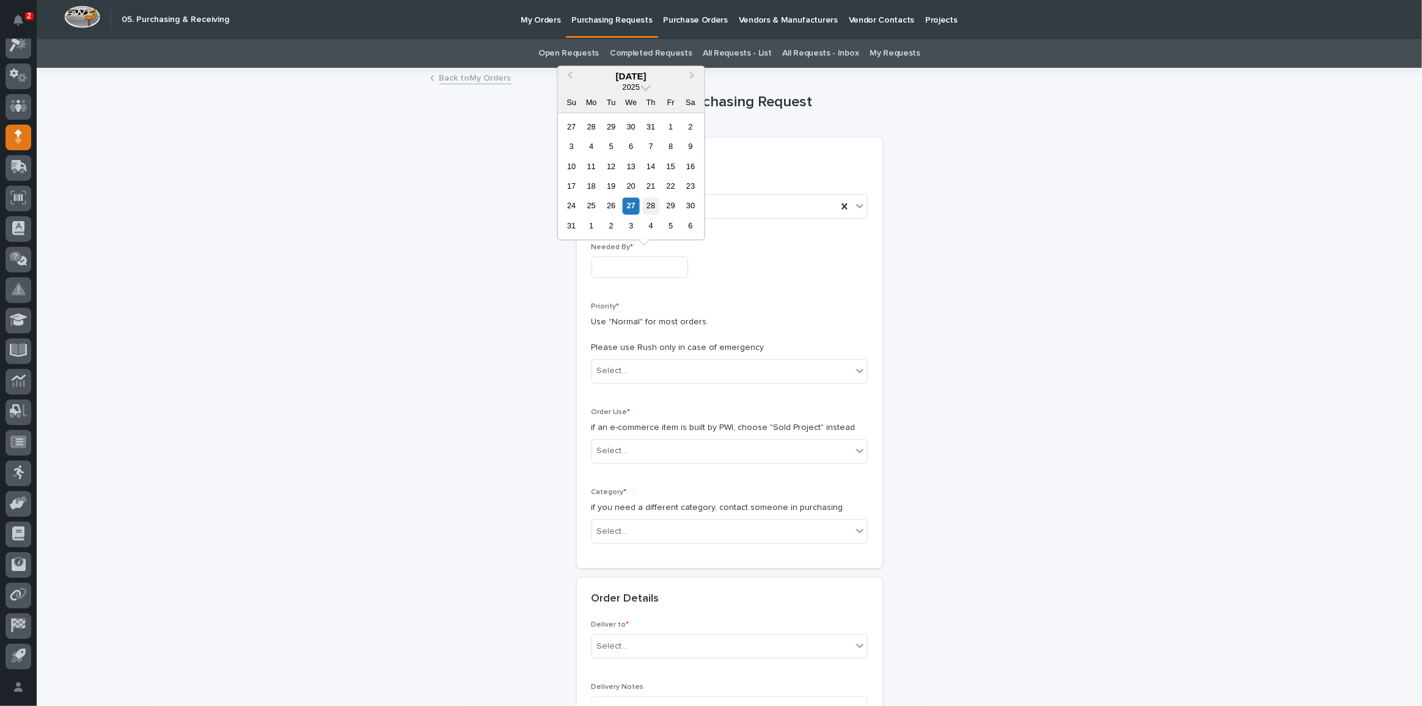
click at [655, 208] on div "28" at bounding box center [651, 206] width 16 height 16
type input "**********"
click at [608, 285] on div "**********" at bounding box center [730, 265] width 276 height 45
click at [600, 334] on p "Use "Normal" for most orders. Please use Rush only in case of emergency." at bounding box center [730, 335] width 276 height 38
click at [618, 365] on div "Select..." at bounding box center [612, 371] width 31 height 13
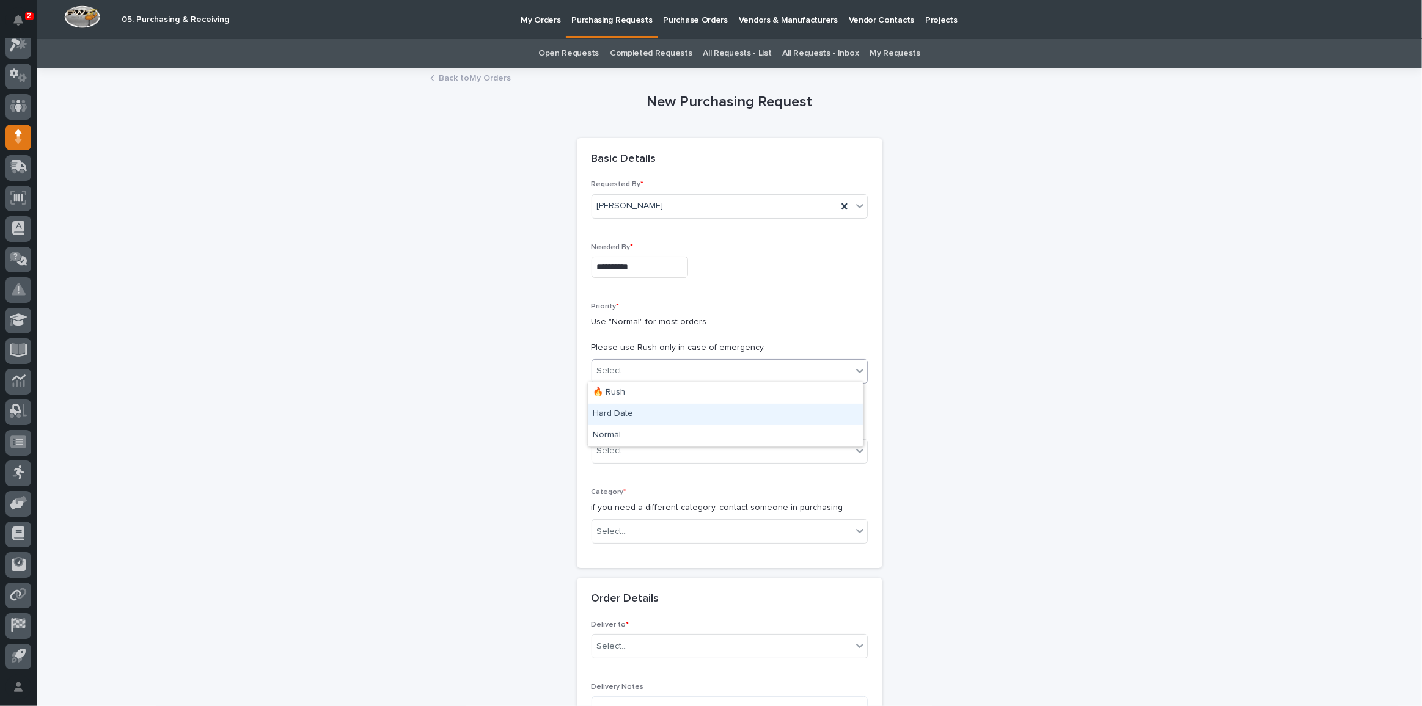
click at [621, 417] on div "Hard Date" at bounding box center [725, 414] width 275 height 21
click at [633, 461] on div "Order Use * if an e-commerce item is built by PWI, choose "Sold Project" instea…" at bounding box center [730, 440] width 276 height 65
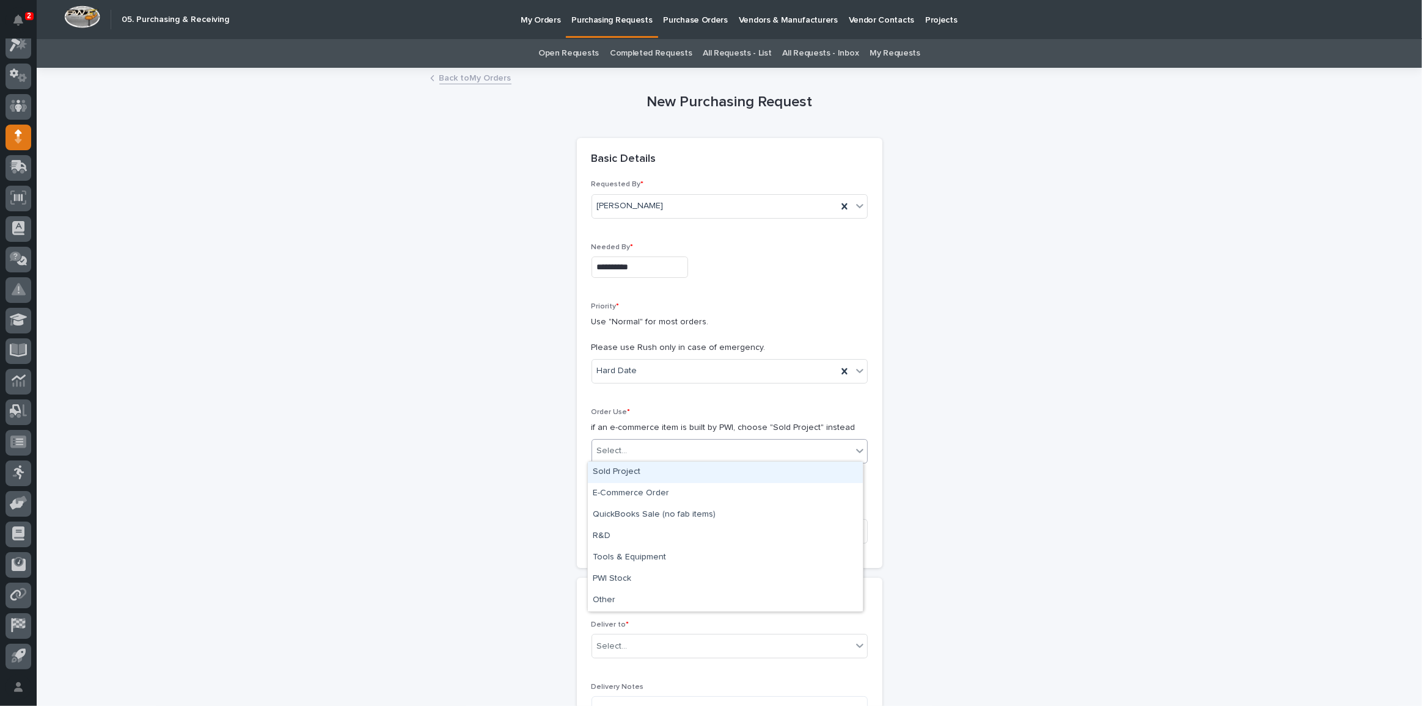
click at [623, 441] on div "Select..." at bounding box center [722, 451] width 260 height 20
click at [623, 466] on div "Sold Project" at bounding box center [725, 472] width 275 height 21
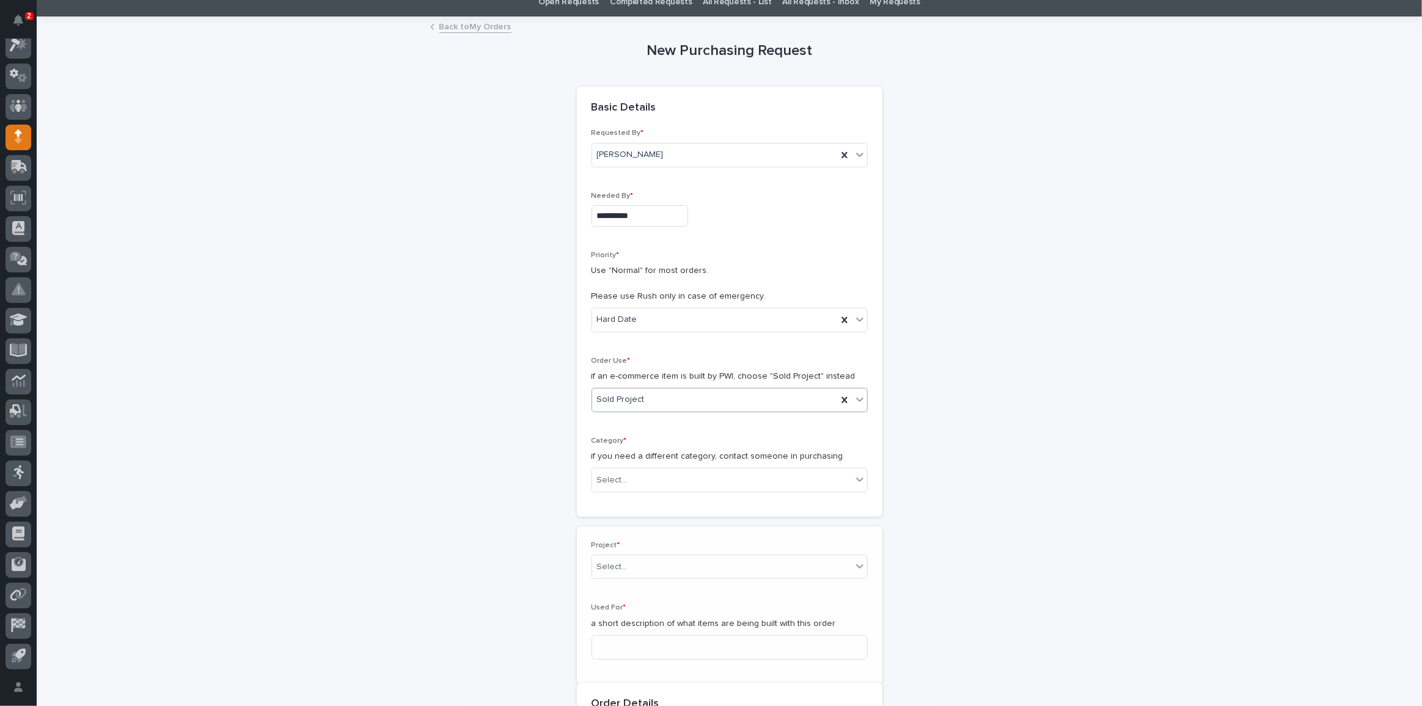
scroll to position [118, 0]
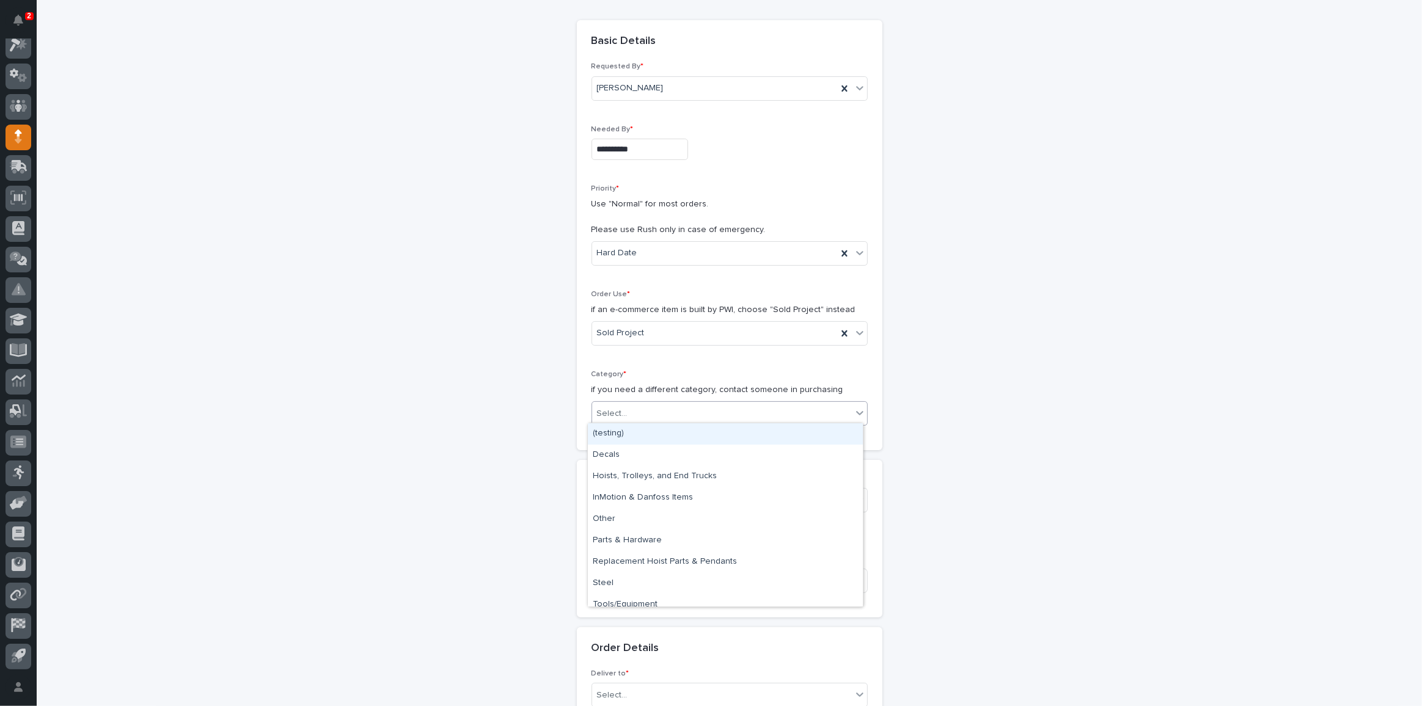
click at [628, 406] on div "Select..." at bounding box center [722, 414] width 260 height 20
click at [617, 580] on div "Steel" at bounding box center [725, 583] width 275 height 21
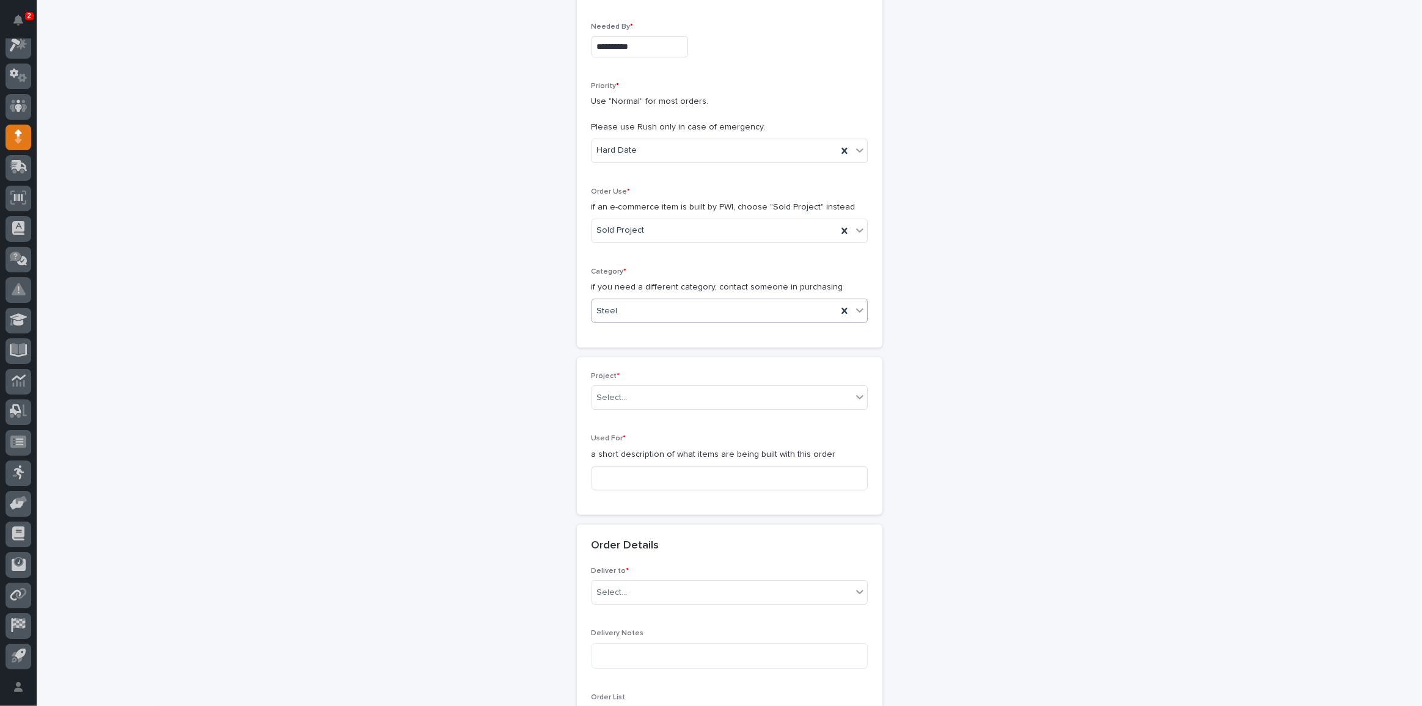
scroll to position [340, 0]
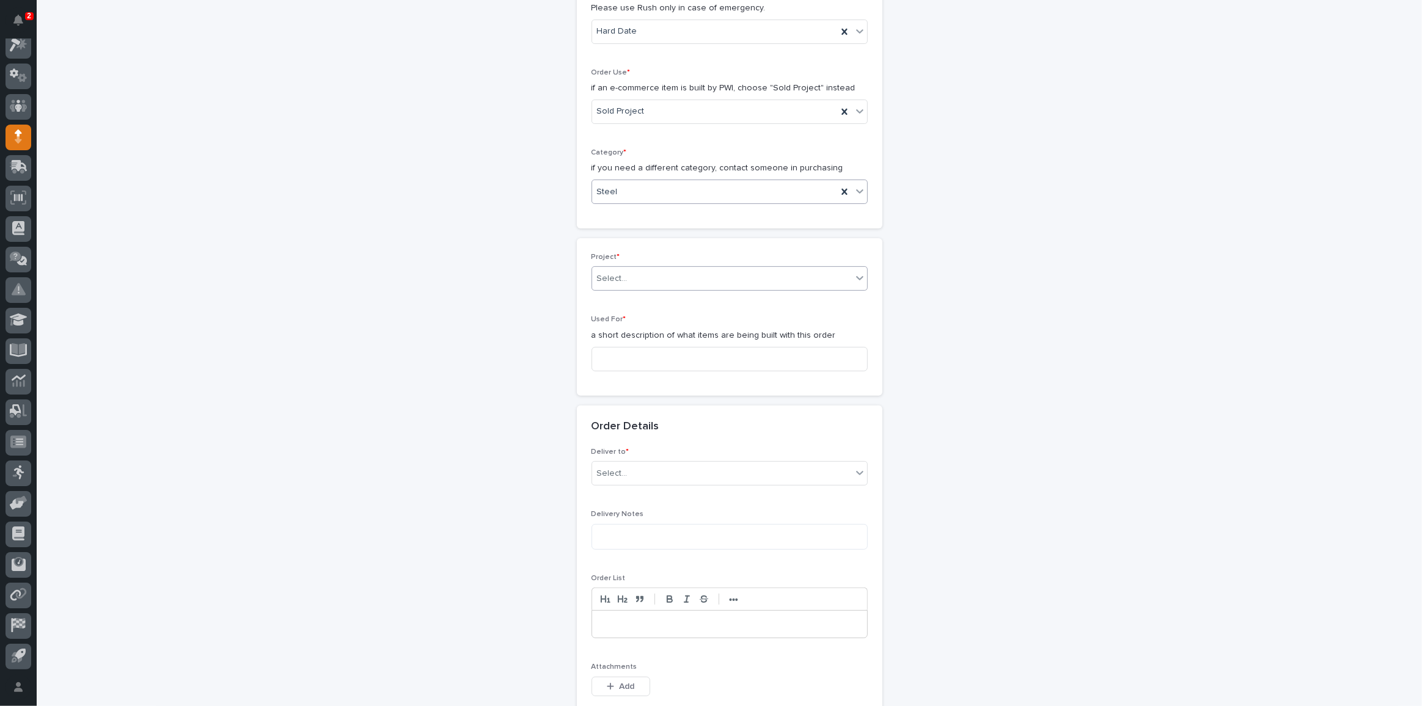
click at [652, 285] on div "Select..." at bounding box center [722, 279] width 260 height 20
type input "*****"
click at [657, 306] on div "26841 - Hoist Zone - Nutrient Management Partners - 🤖 E-Commerce Custom Crane(s)" at bounding box center [725, 298] width 275 height 21
click at [634, 353] on input at bounding box center [730, 359] width 276 height 24
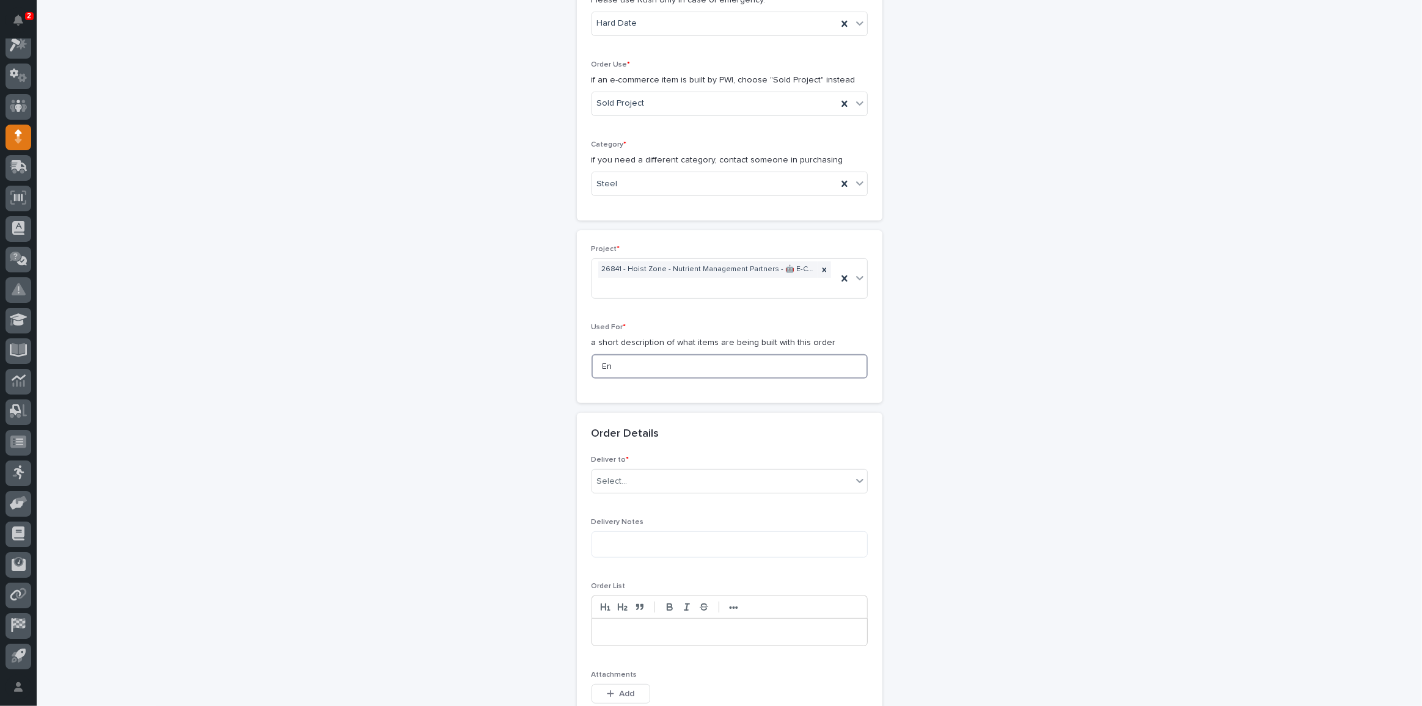
type input "E"
type input "Manual End Trucks"
click at [647, 472] on div "Select..." at bounding box center [722, 482] width 260 height 20
click at [637, 499] on div "PWI" at bounding box center [725, 500] width 275 height 21
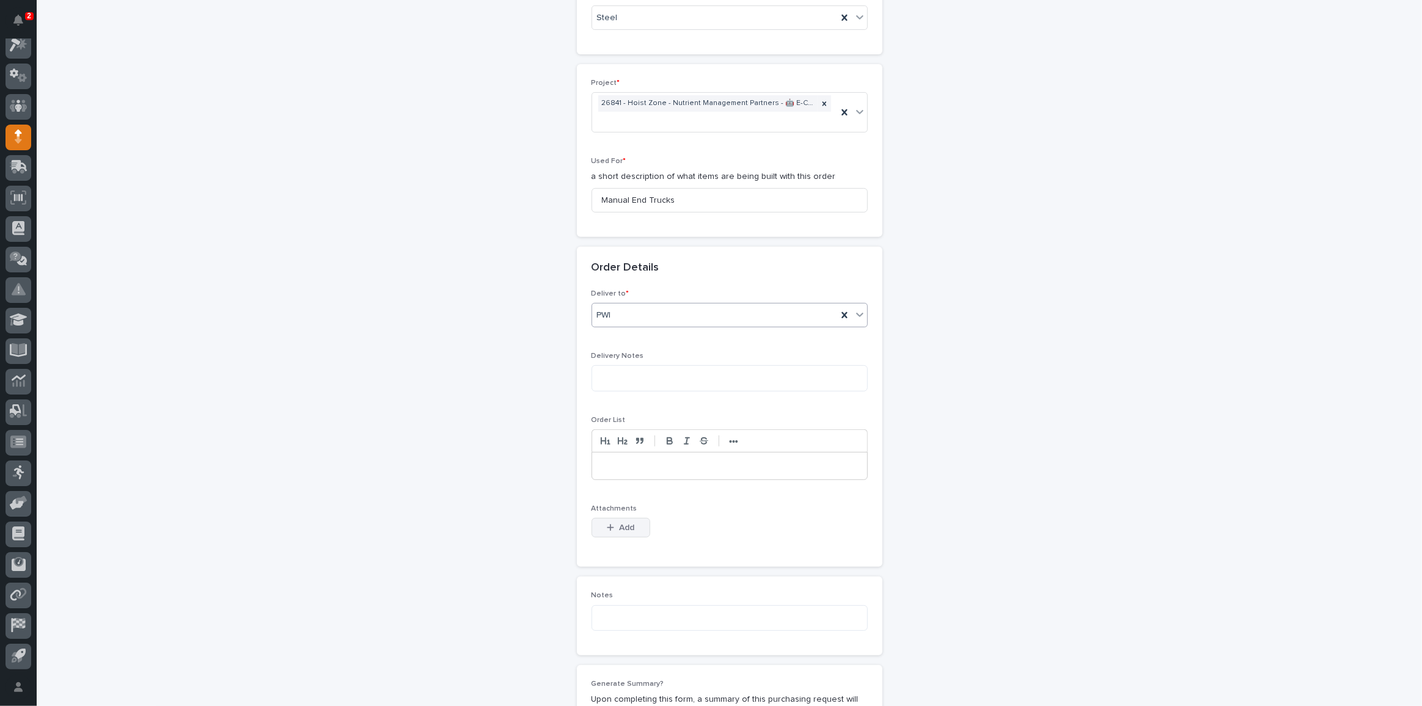
scroll to position [515, 0]
click at [629, 524] on span "Add" at bounding box center [626, 527] width 15 height 11
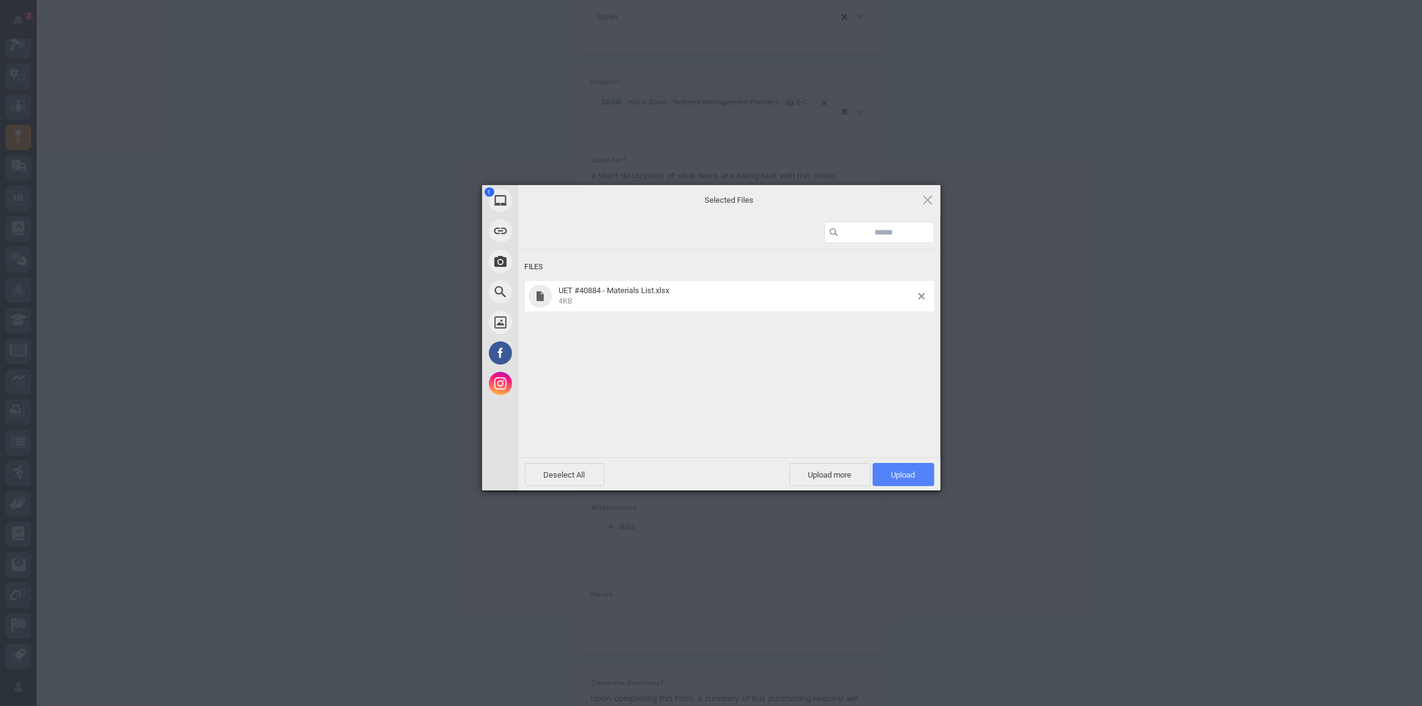
click at [917, 478] on span "Upload 1" at bounding box center [904, 474] width 62 height 23
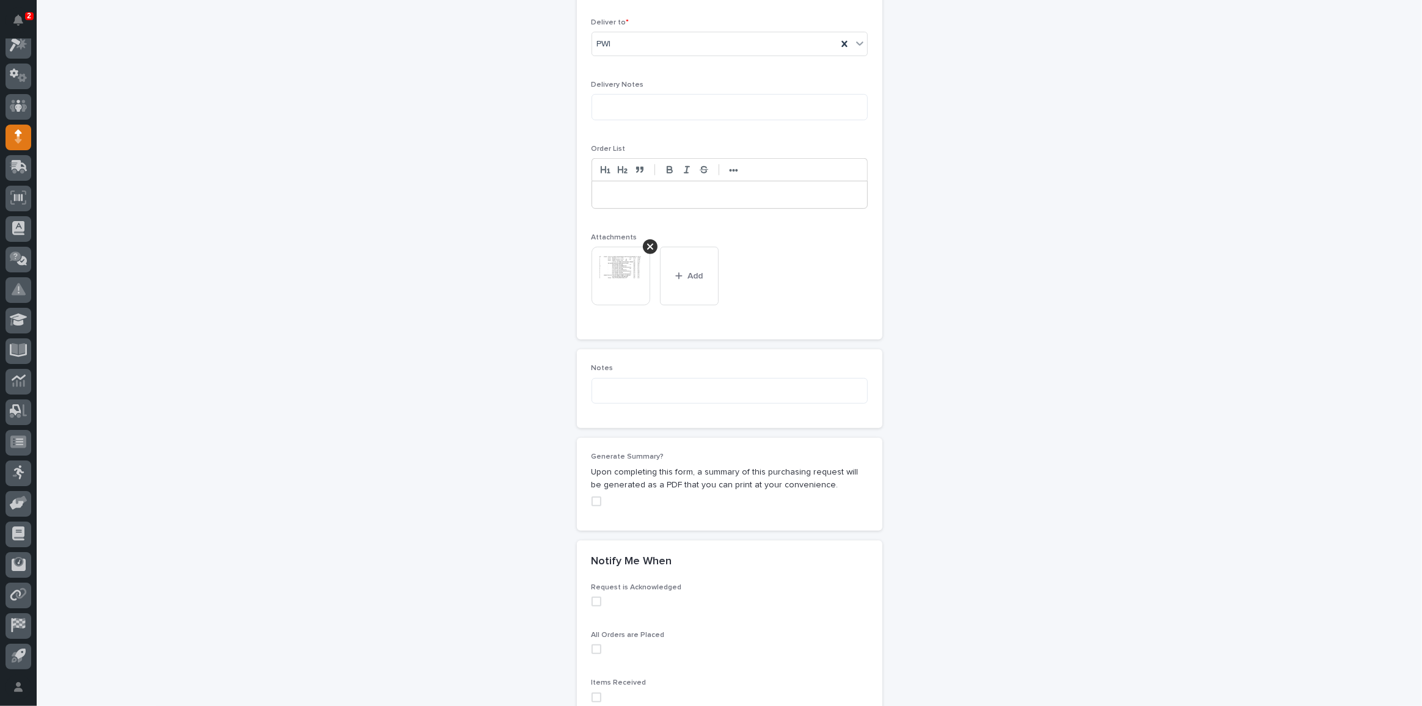
scroll to position [926, 0]
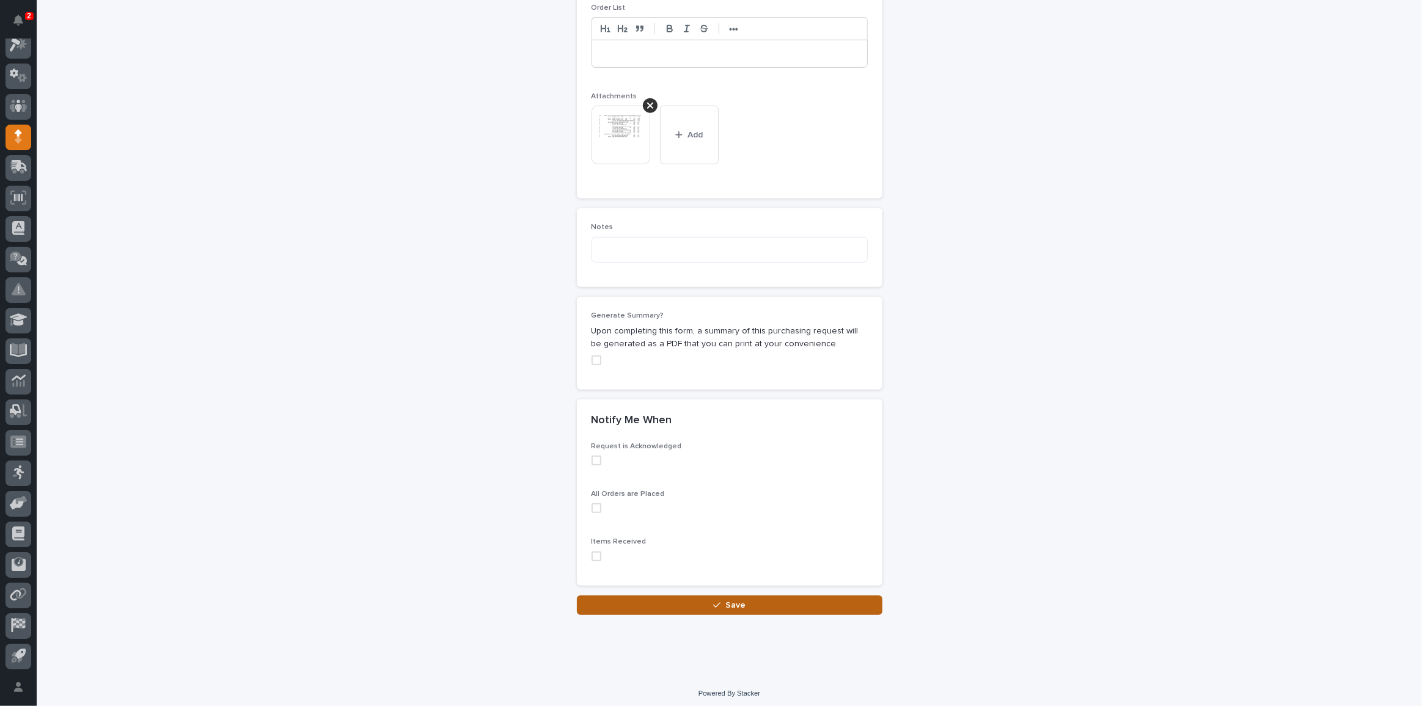
click at [659, 596] on button "Save" at bounding box center [730, 606] width 306 height 20
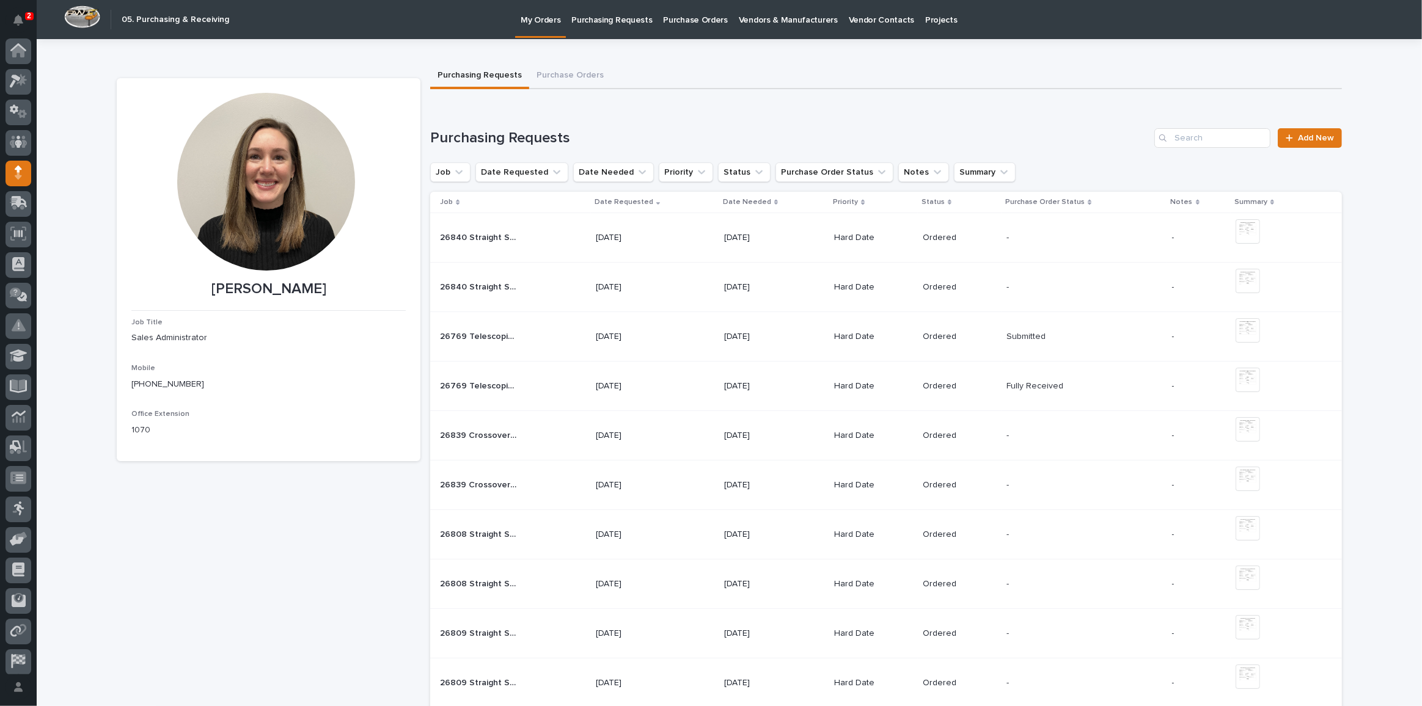
scroll to position [36, 0]
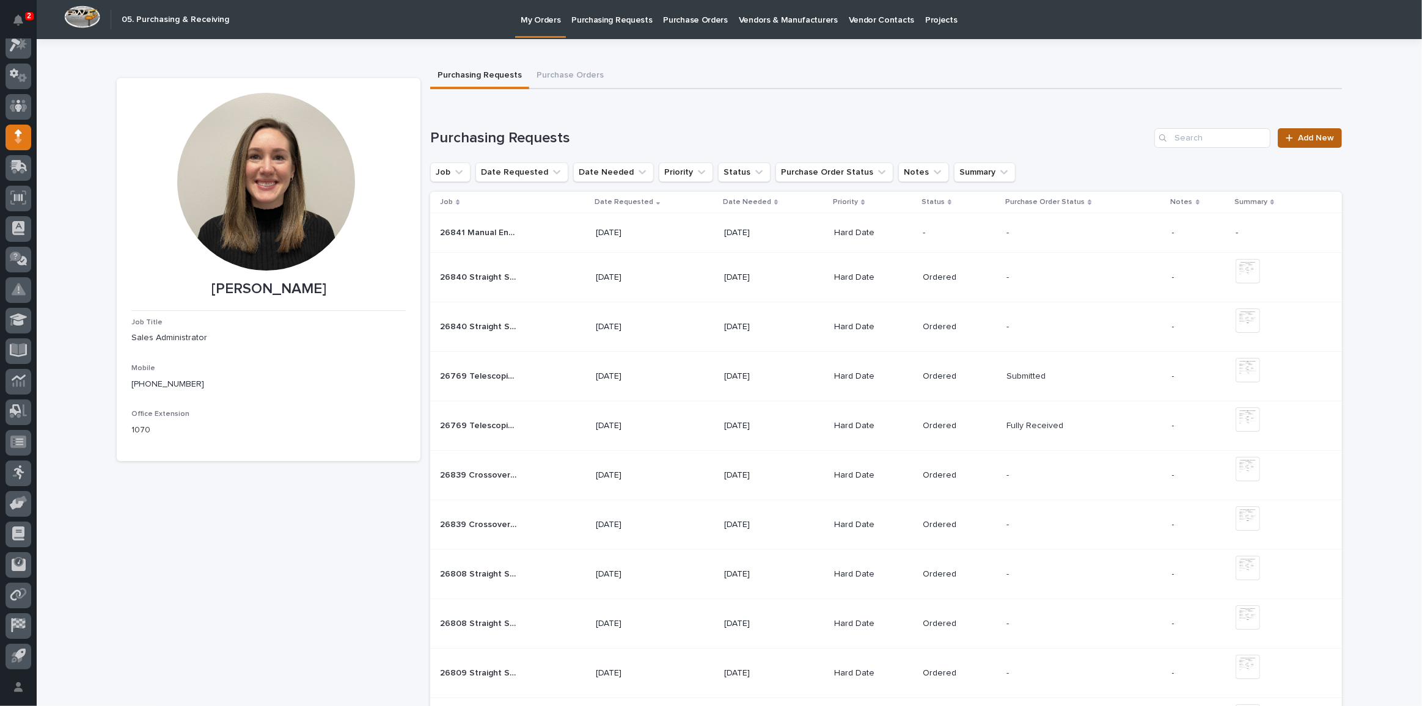
click at [1303, 140] on span "Add New" at bounding box center [1316, 138] width 36 height 9
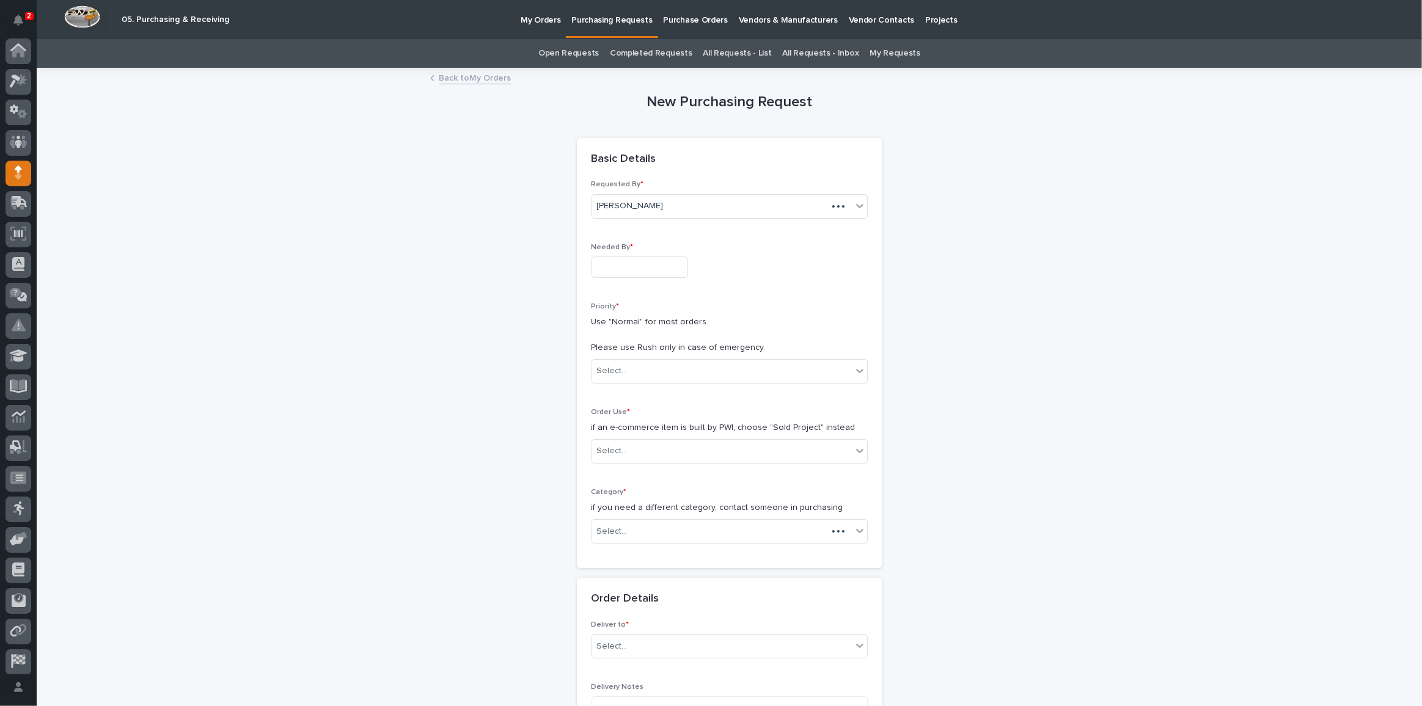
scroll to position [36, 0]
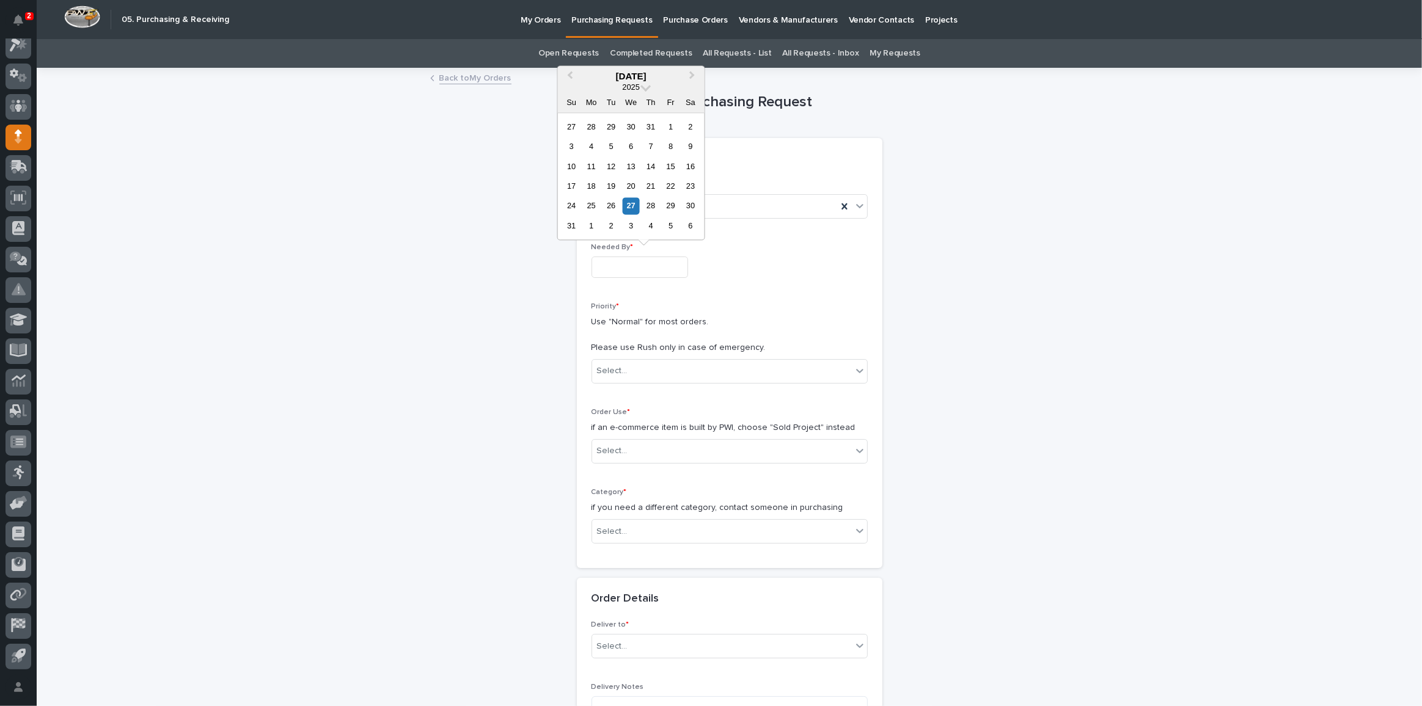
click at [642, 266] on input "text" at bounding box center [640, 267] width 97 height 21
click at [656, 208] on div "28" at bounding box center [651, 206] width 16 height 16
type input "**********"
click at [620, 365] on div "Select..." at bounding box center [612, 371] width 31 height 13
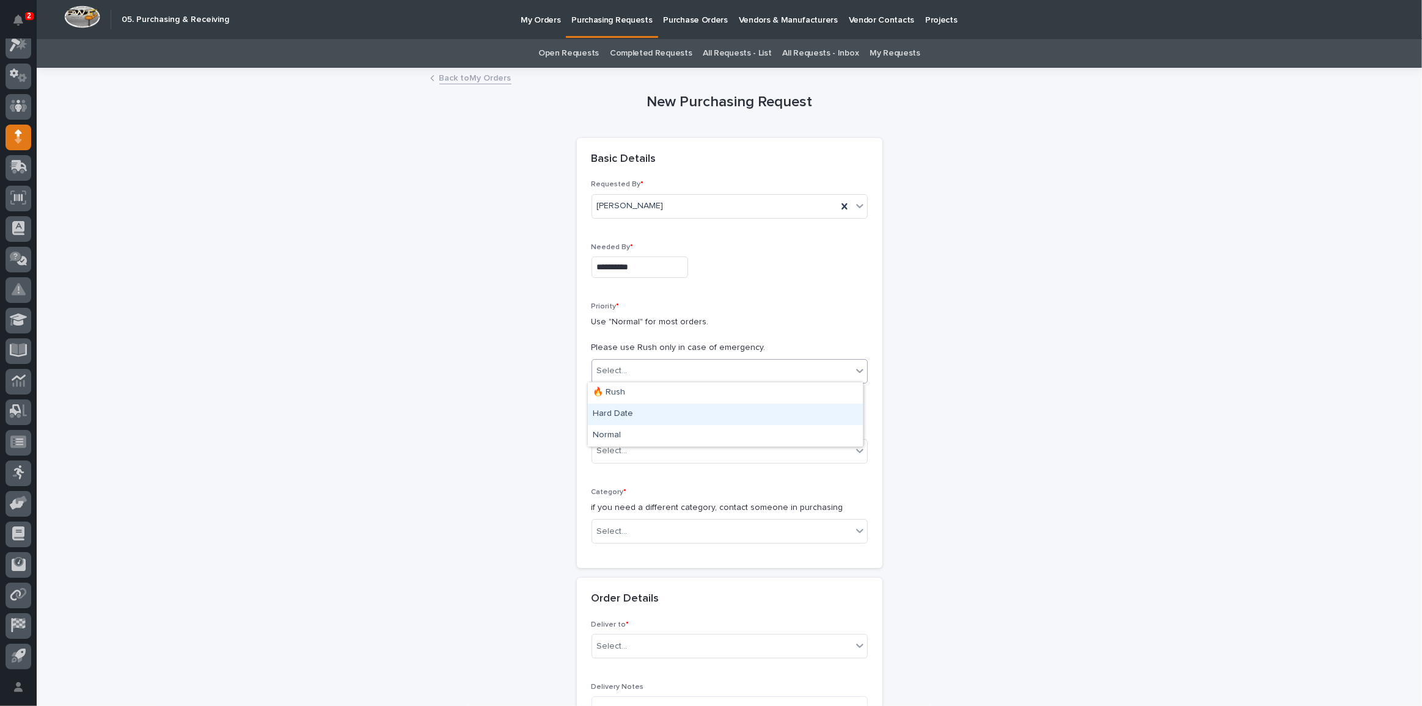
click at [617, 405] on div "Hard Date" at bounding box center [725, 414] width 275 height 21
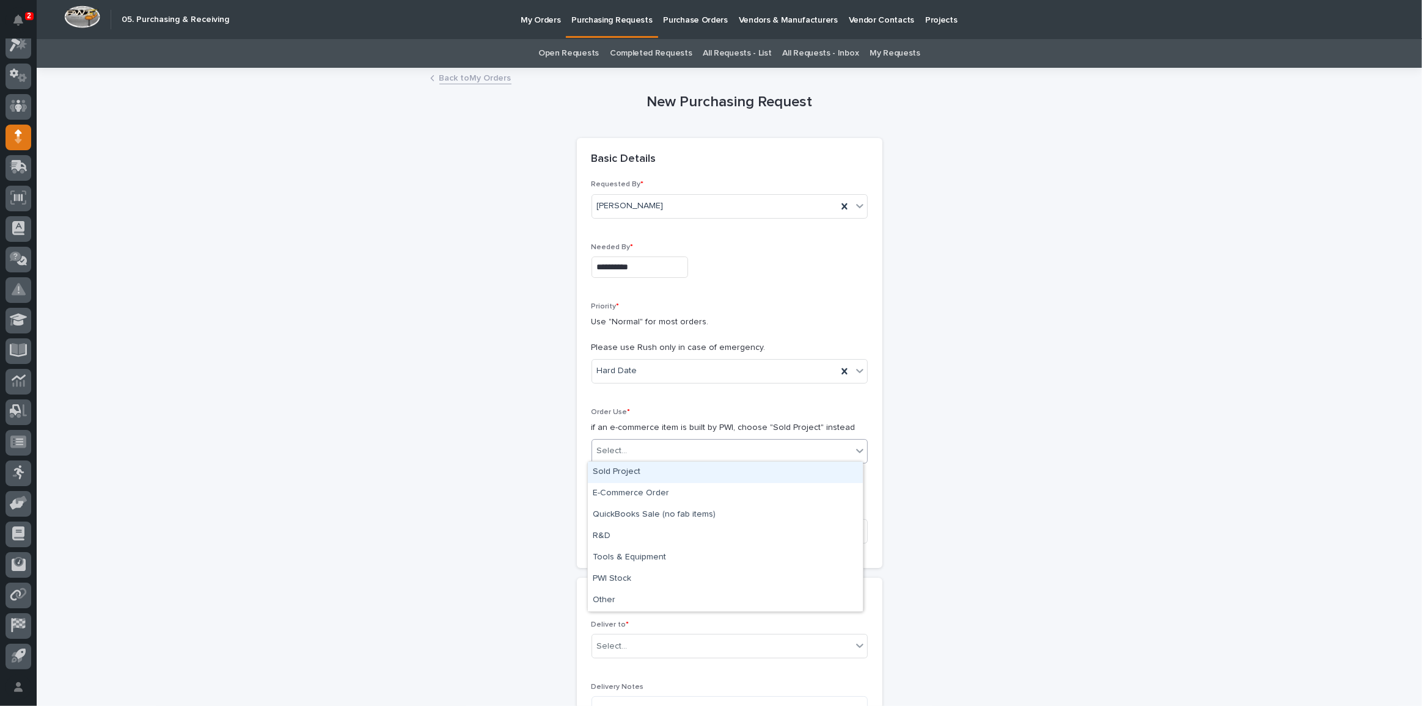
click at [627, 458] on div "Select..." at bounding box center [722, 451] width 260 height 20
click at [633, 469] on div "Sold Project" at bounding box center [725, 472] width 275 height 21
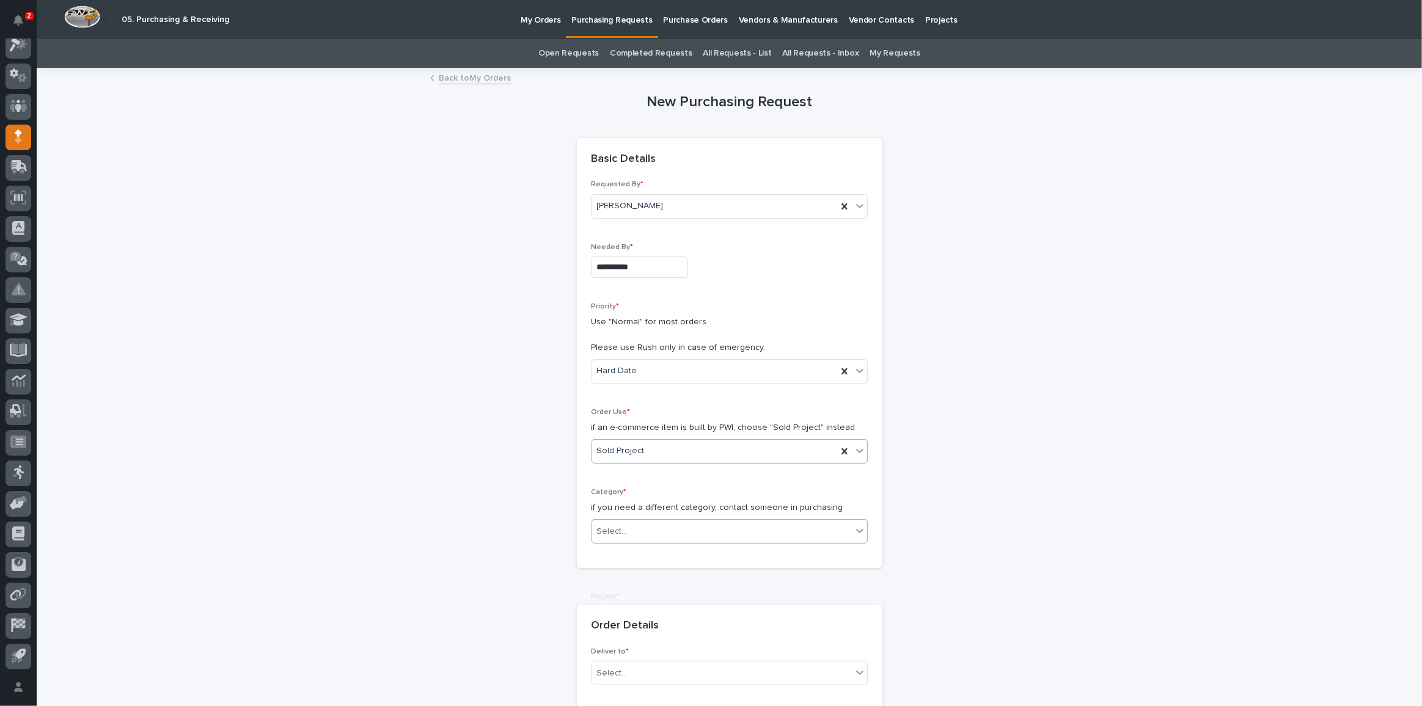
click at [645, 525] on div "Select..." at bounding box center [722, 532] width 260 height 20
click at [640, 636] on div "Parts & Hardware" at bounding box center [725, 631] width 275 height 21
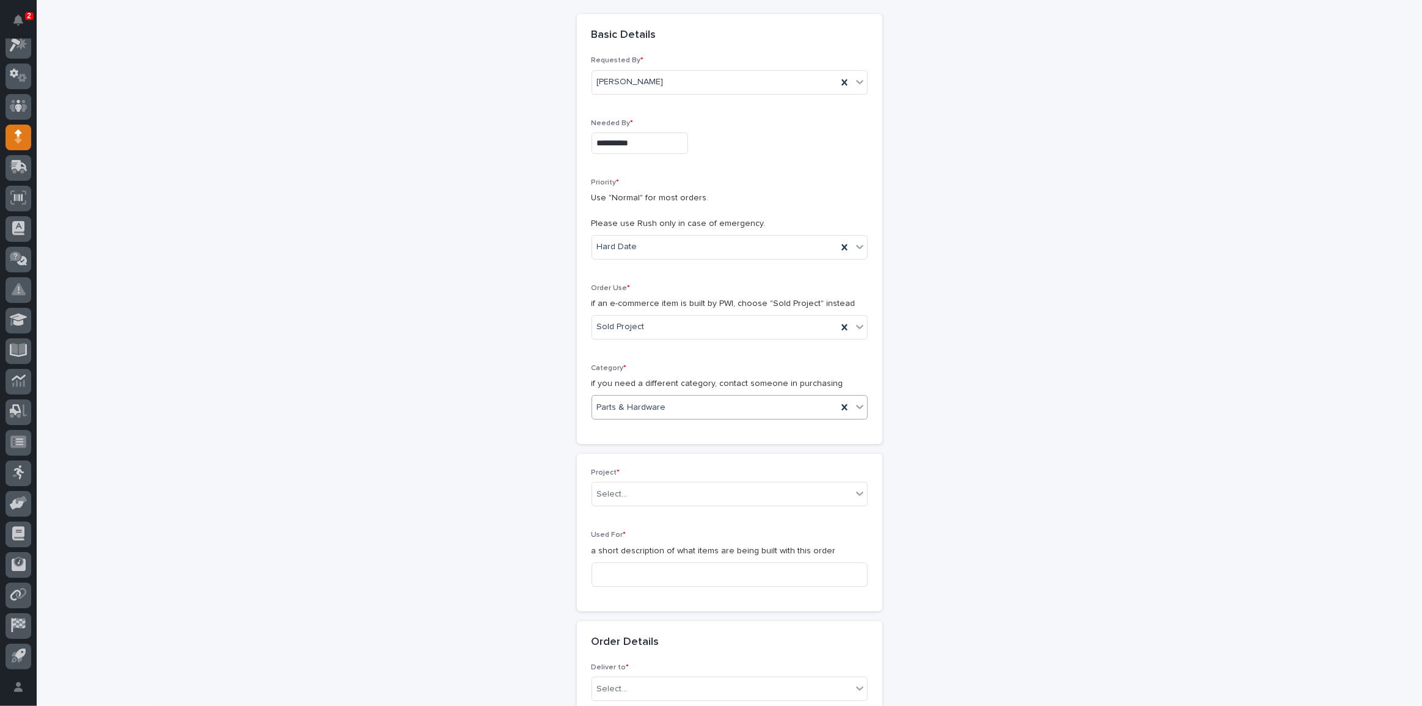
scroll to position [222, 0]
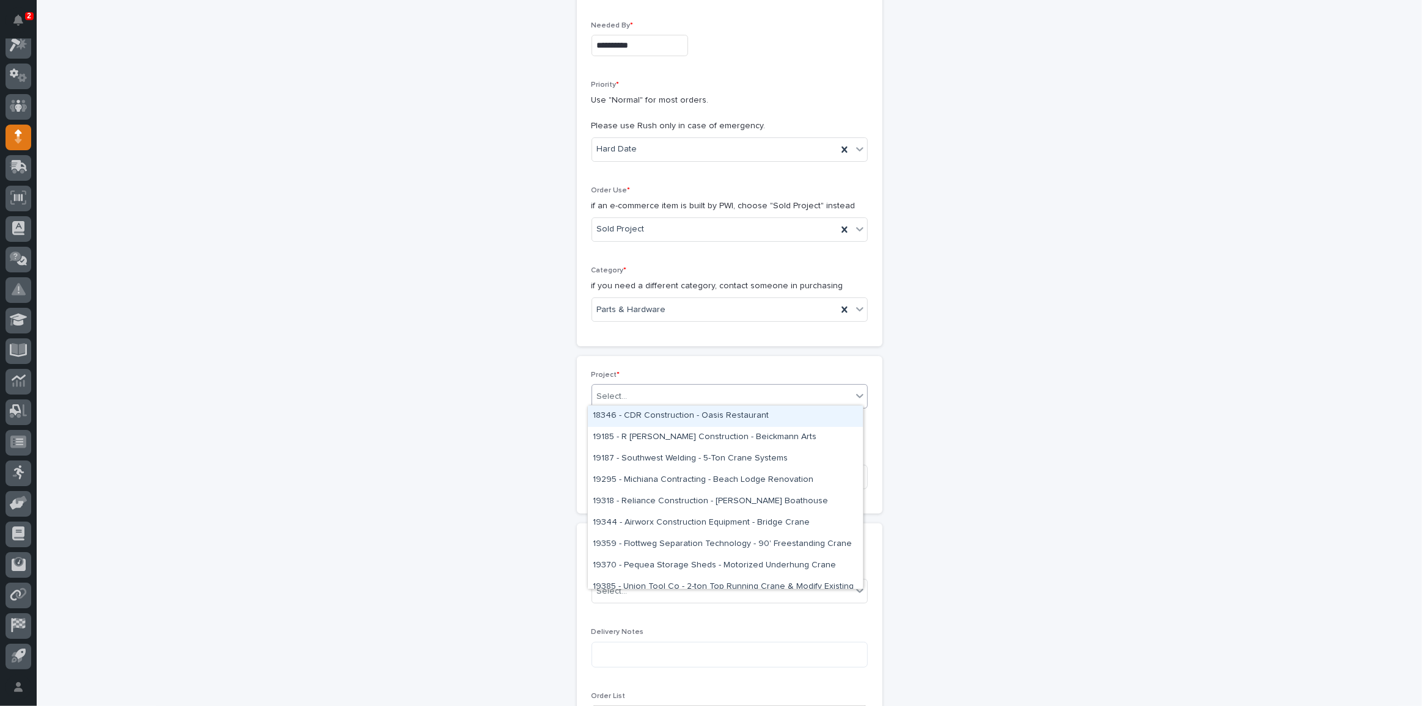
click at [621, 396] on div "Select..." at bounding box center [612, 396] width 31 height 13
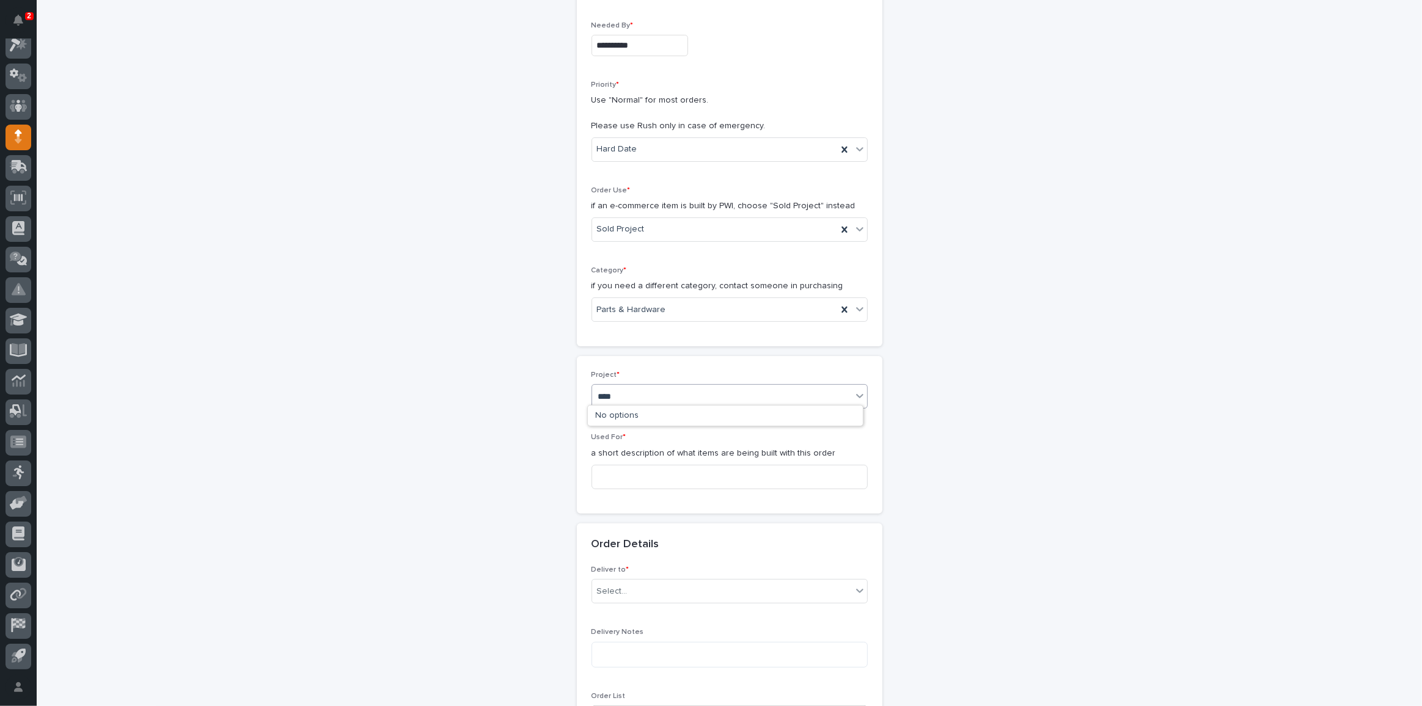
type input "*****"
click at [649, 416] on div "26841 - Hoist Zone - Nutrient Management Partners - 🤖 E-Commerce Custom Crane(s)" at bounding box center [725, 416] width 275 height 21
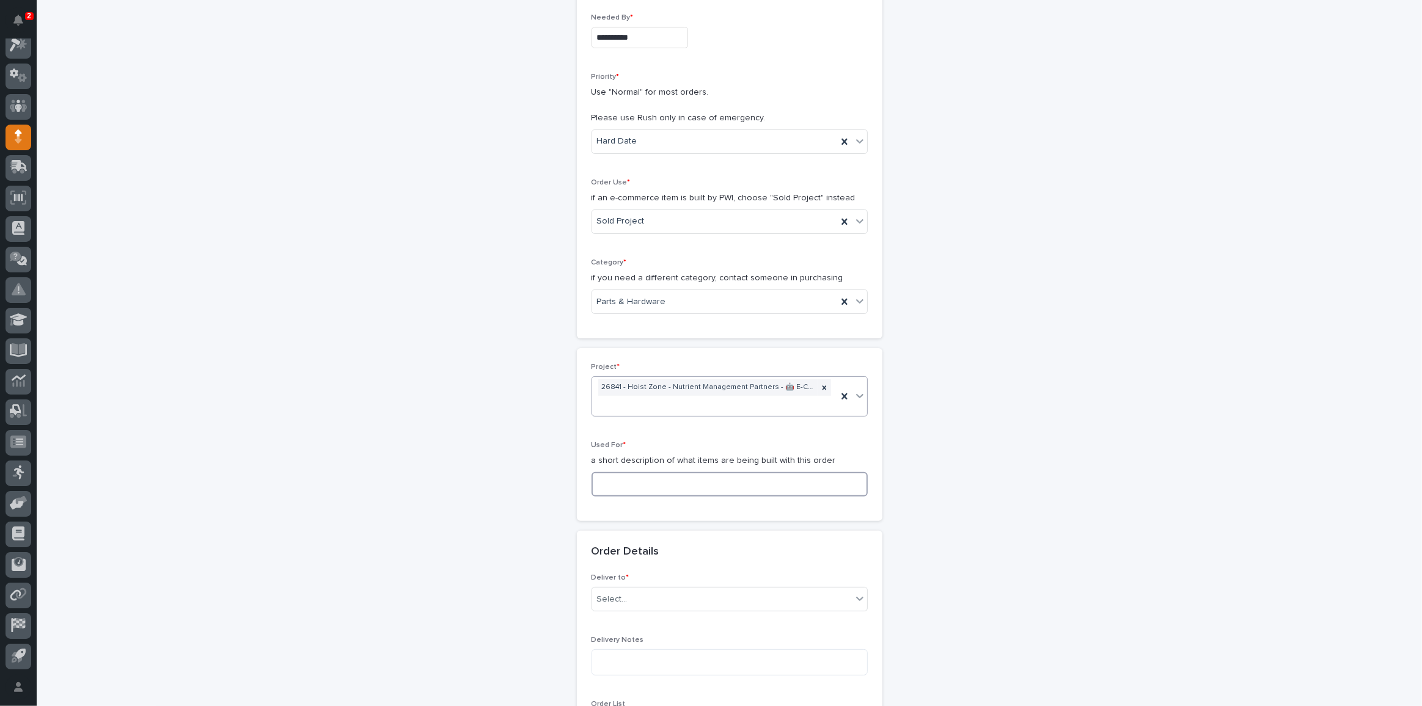
click at [634, 484] on input at bounding box center [730, 484] width 276 height 24
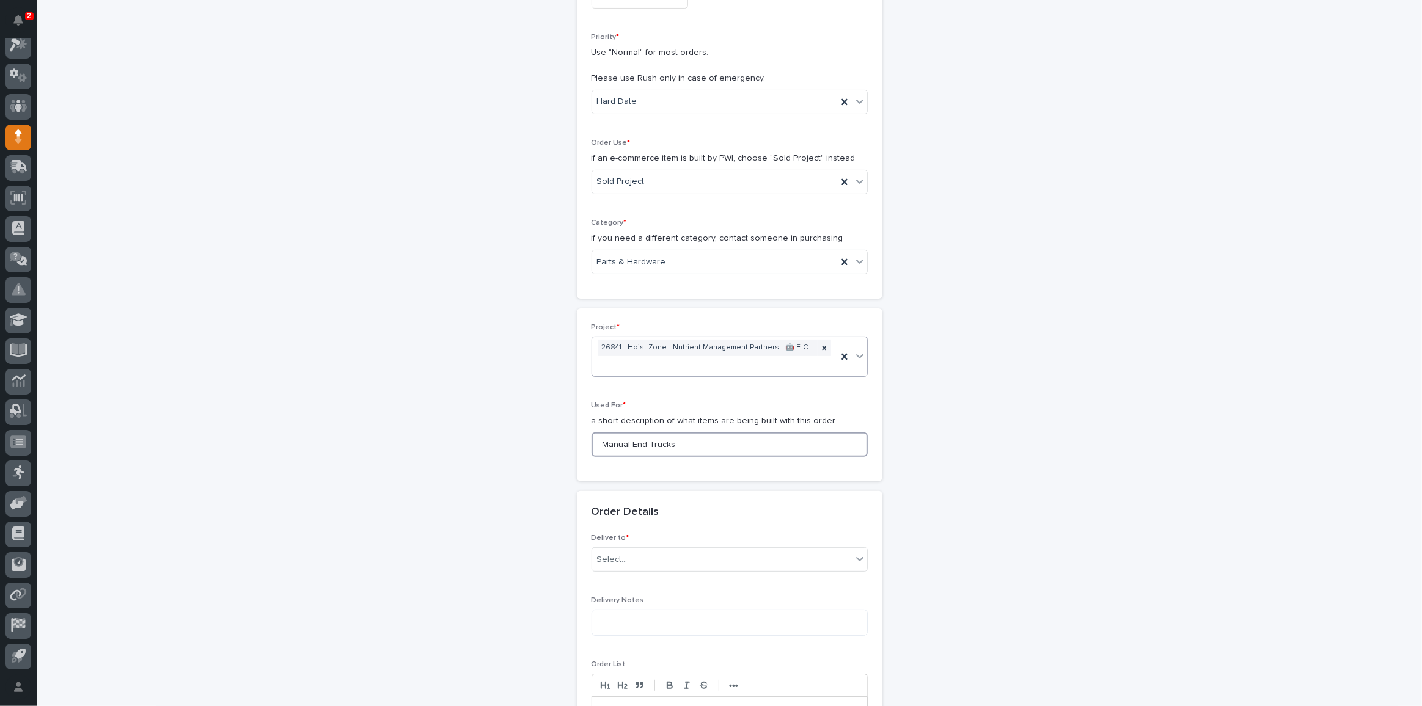
scroll to position [341, 0]
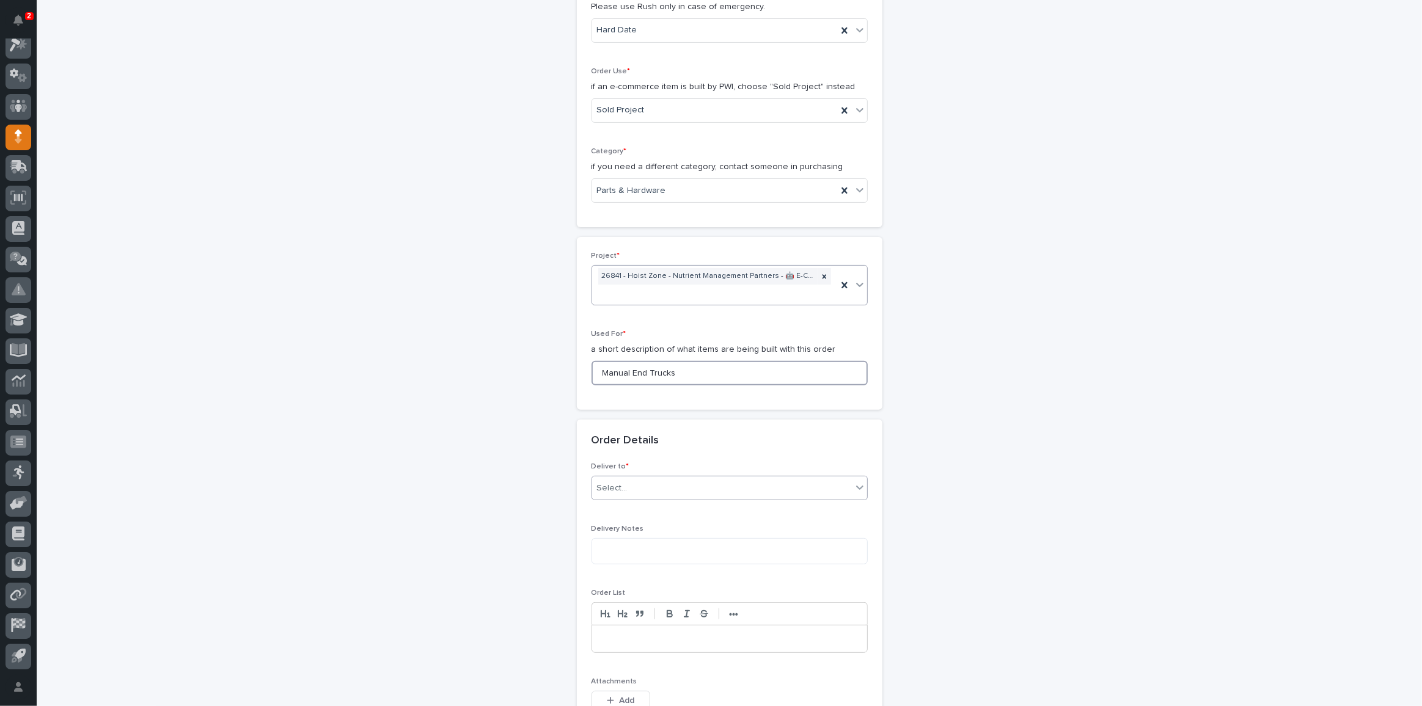
type input "Manual End Trucks"
click at [628, 478] on div "Select..." at bounding box center [722, 488] width 260 height 20
click at [609, 504] on div "PWI" at bounding box center [725, 507] width 275 height 21
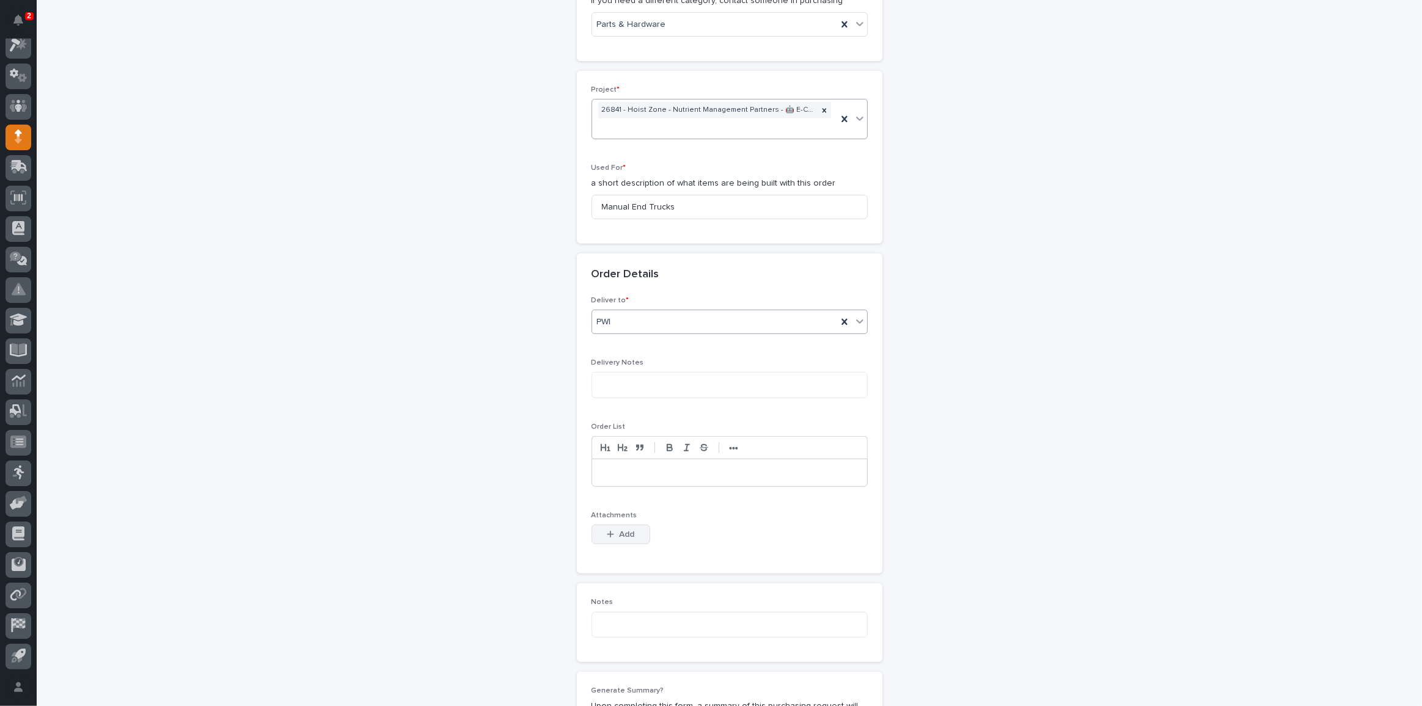
click at [620, 536] on button "Add" at bounding box center [621, 535] width 59 height 20
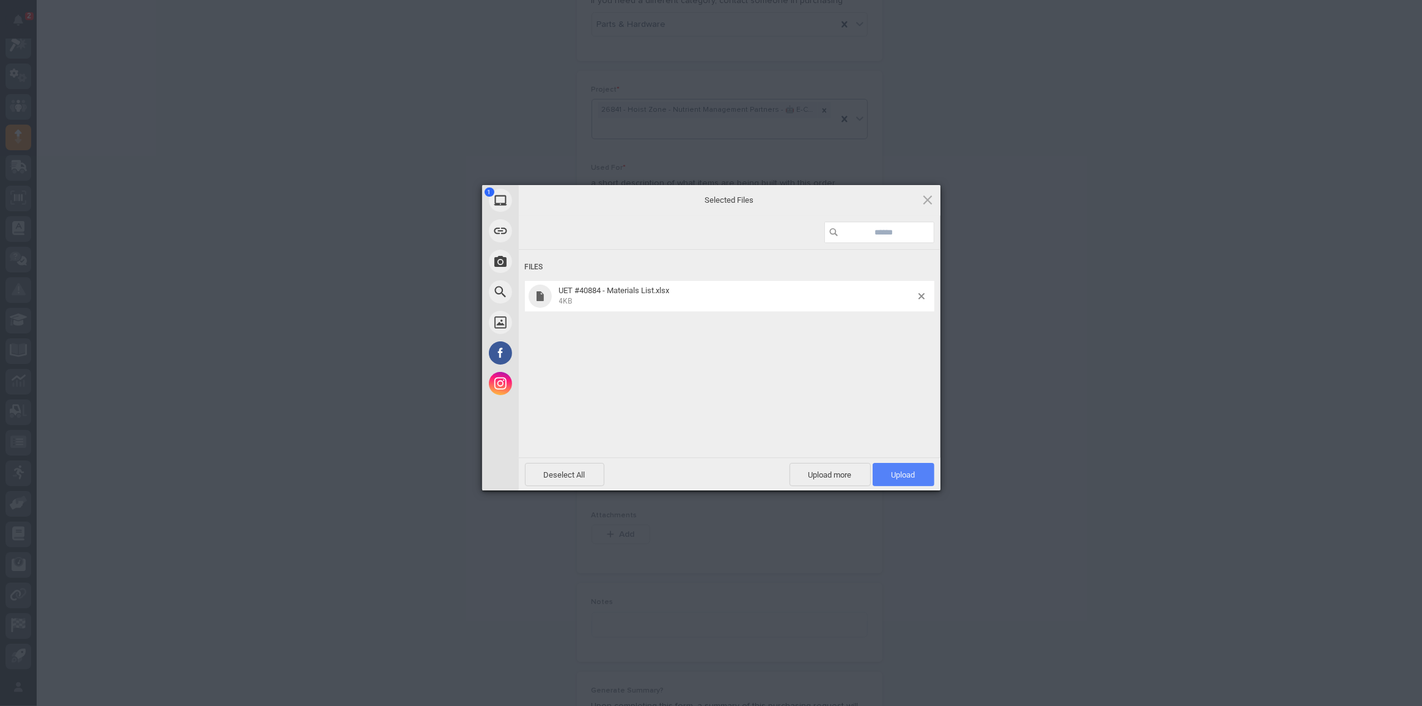
click at [896, 475] on span "Upload 1" at bounding box center [904, 475] width 24 height 9
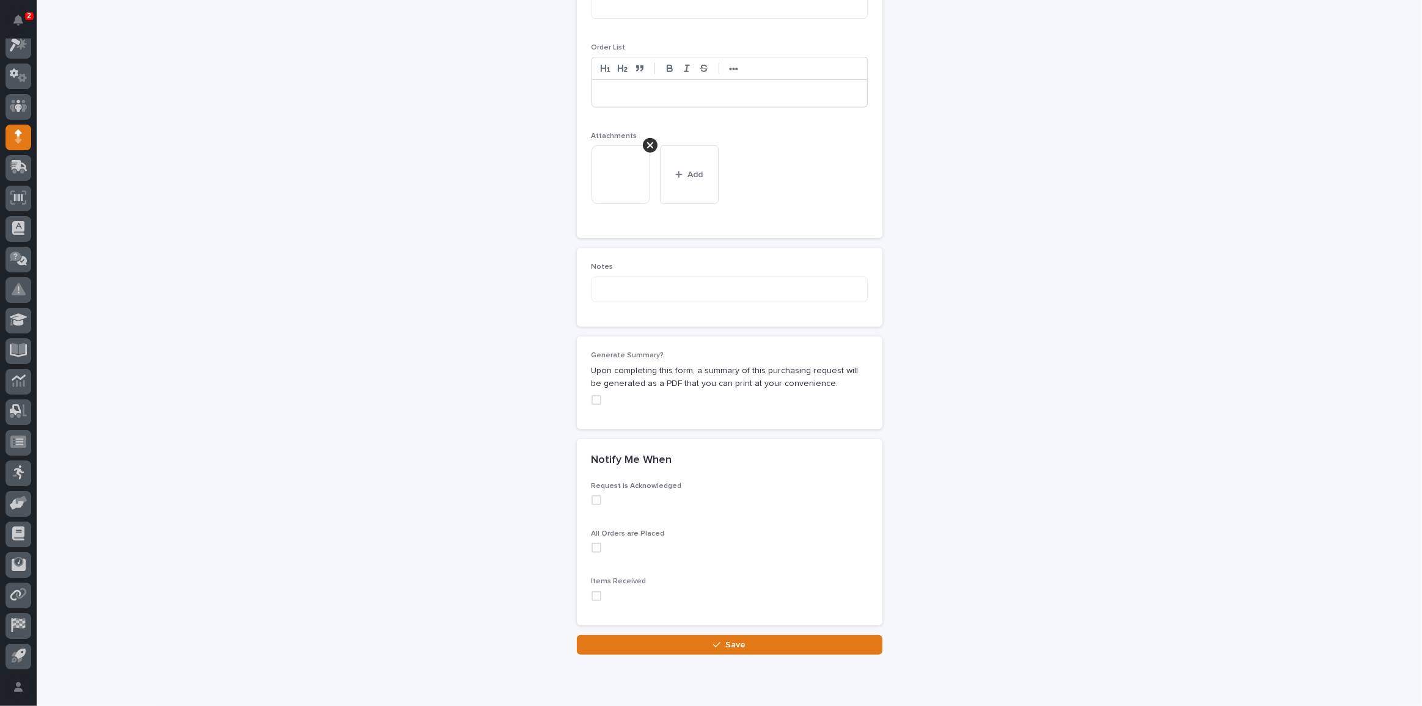
scroll to position [926, 0]
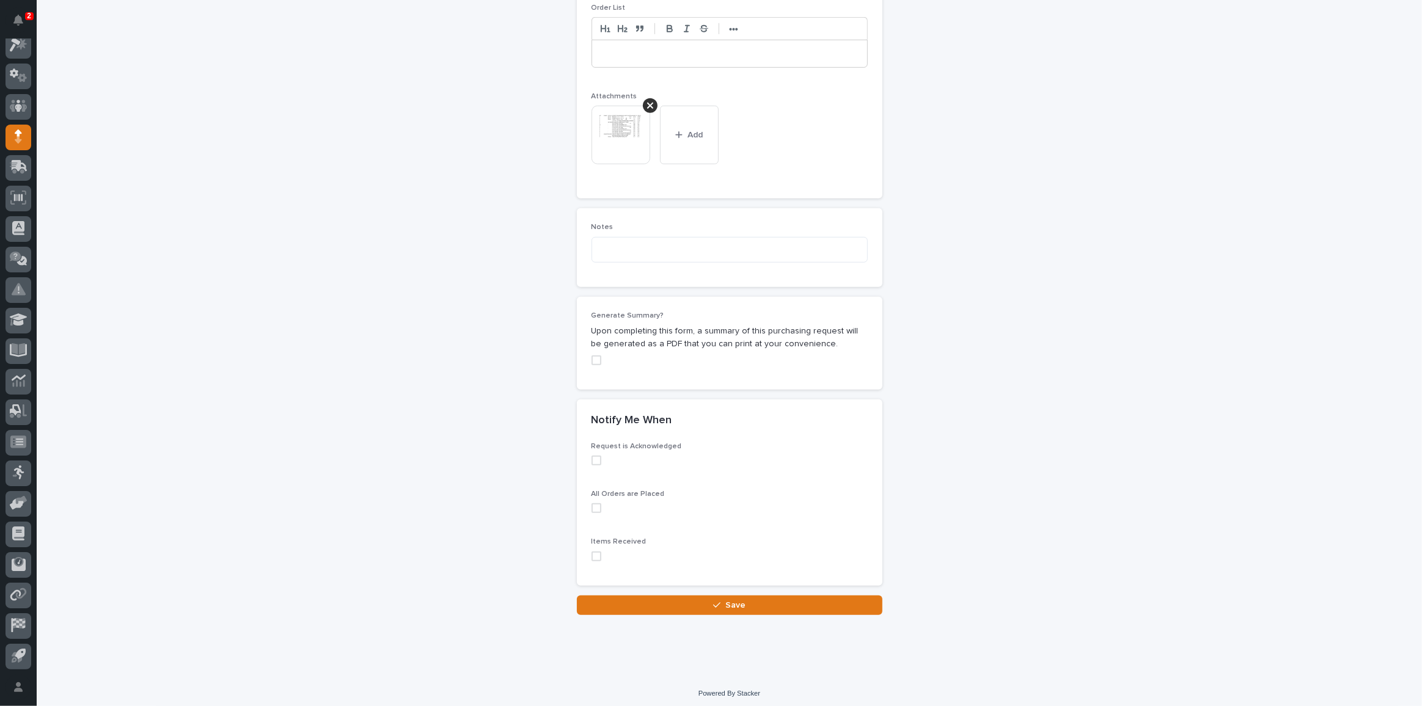
click at [720, 601] on div "button" at bounding box center [719, 605] width 12 height 9
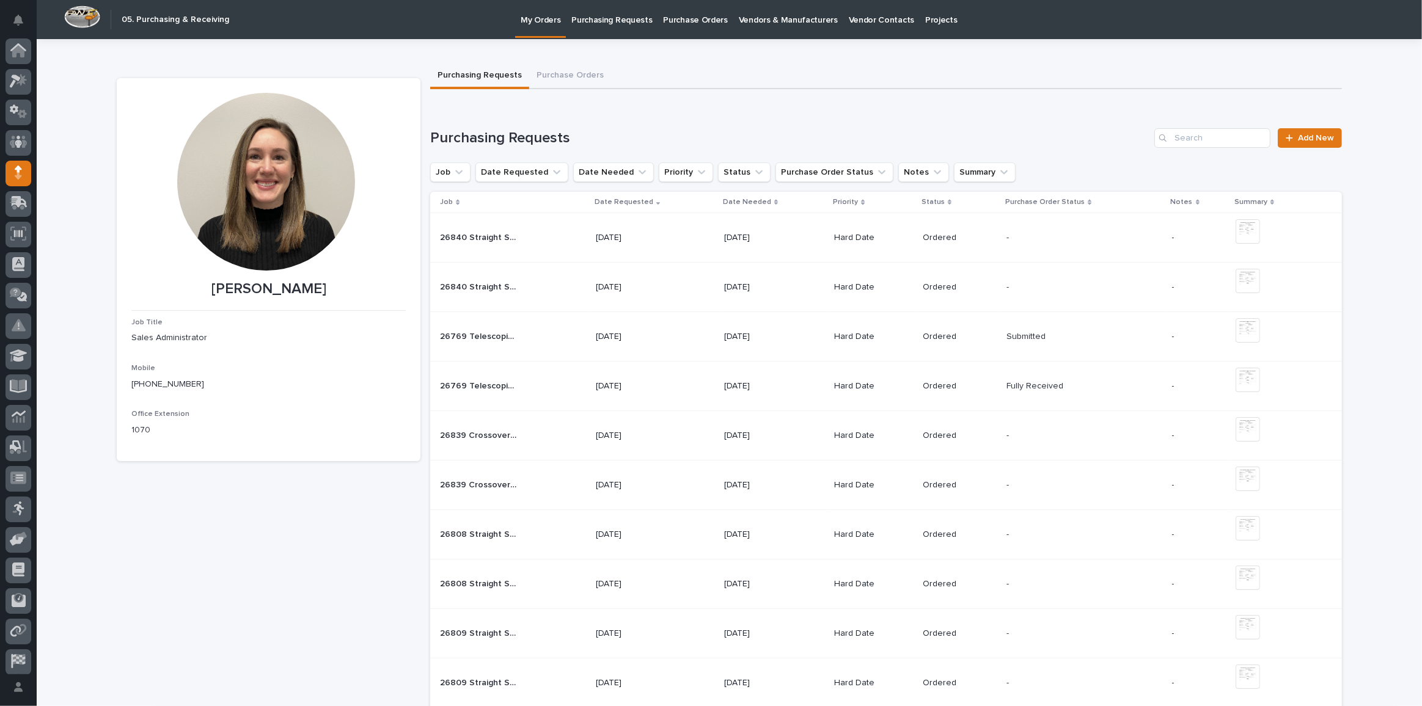
scroll to position [36, 0]
